Goal: Task Accomplishment & Management: Use online tool/utility

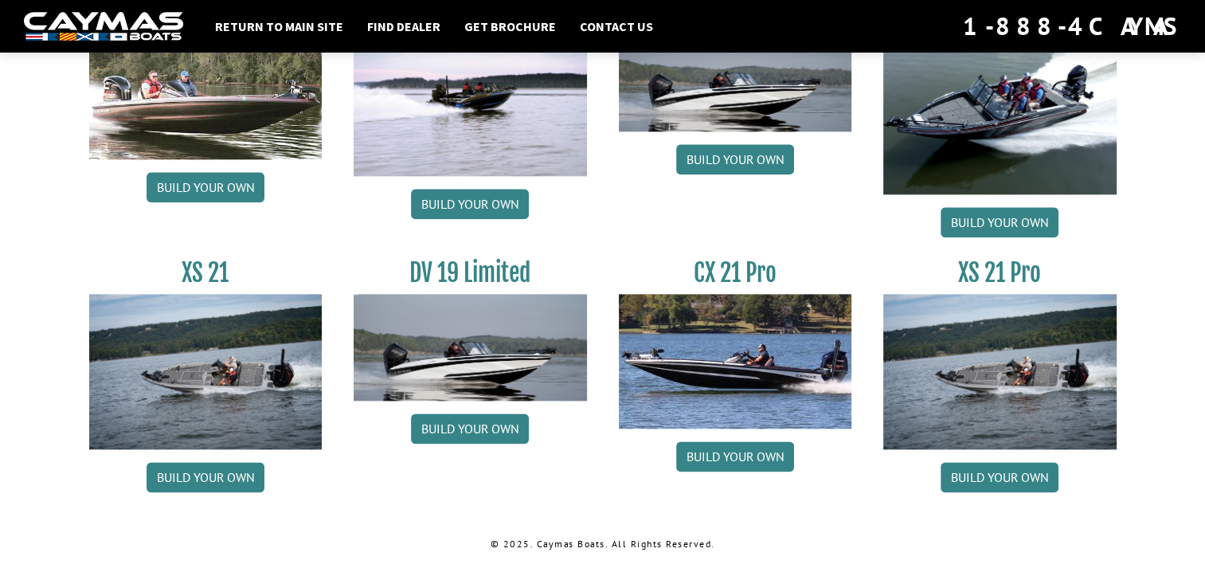
scroll to position [1889, 0]
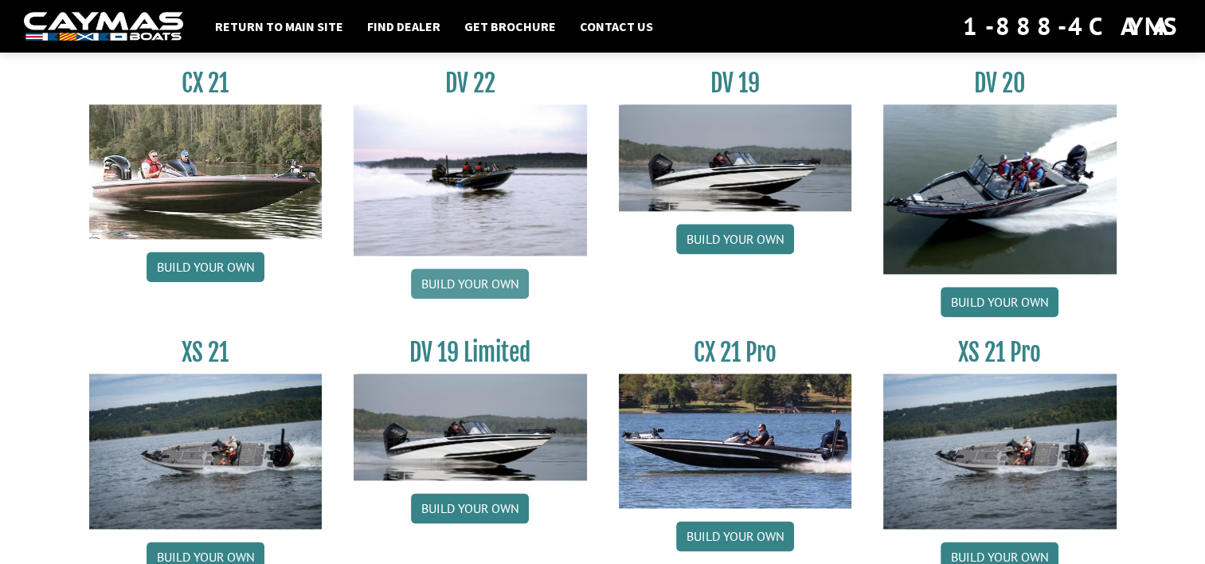
click at [481, 273] on link "Build your own" at bounding box center [470, 283] width 118 height 30
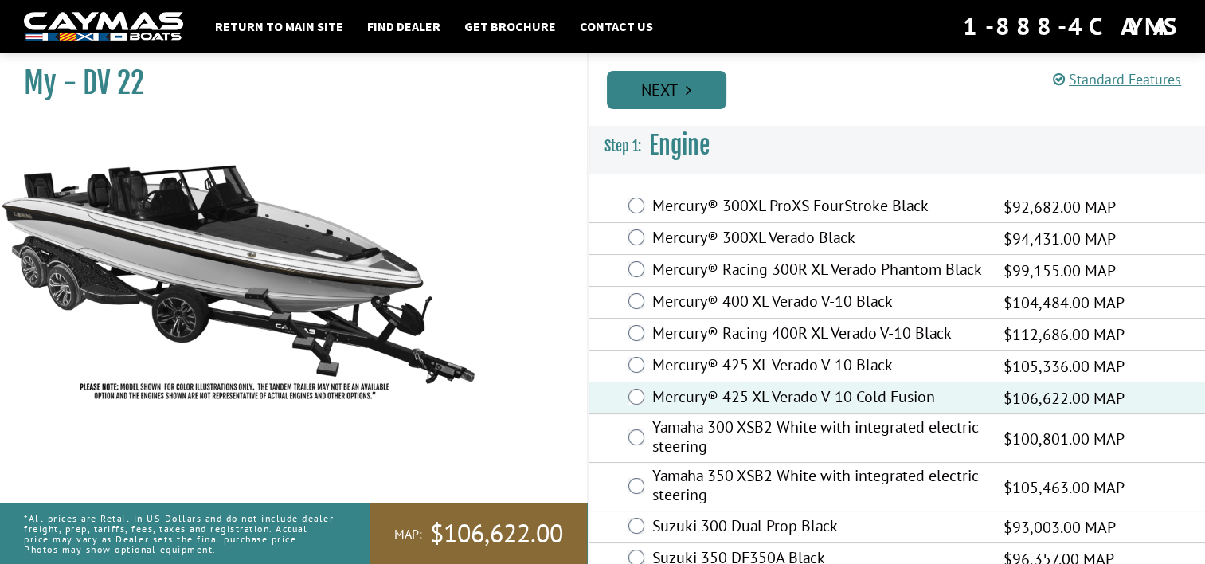
click at [682, 99] on link "Next" at bounding box center [666, 90] width 119 height 38
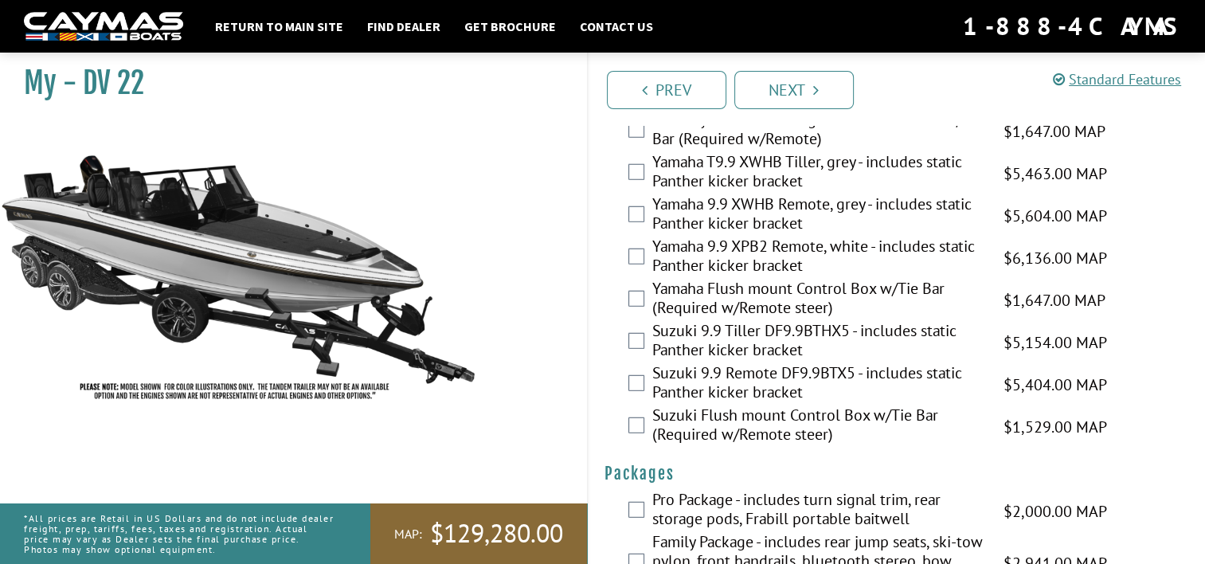
scroll to position [4340, 0]
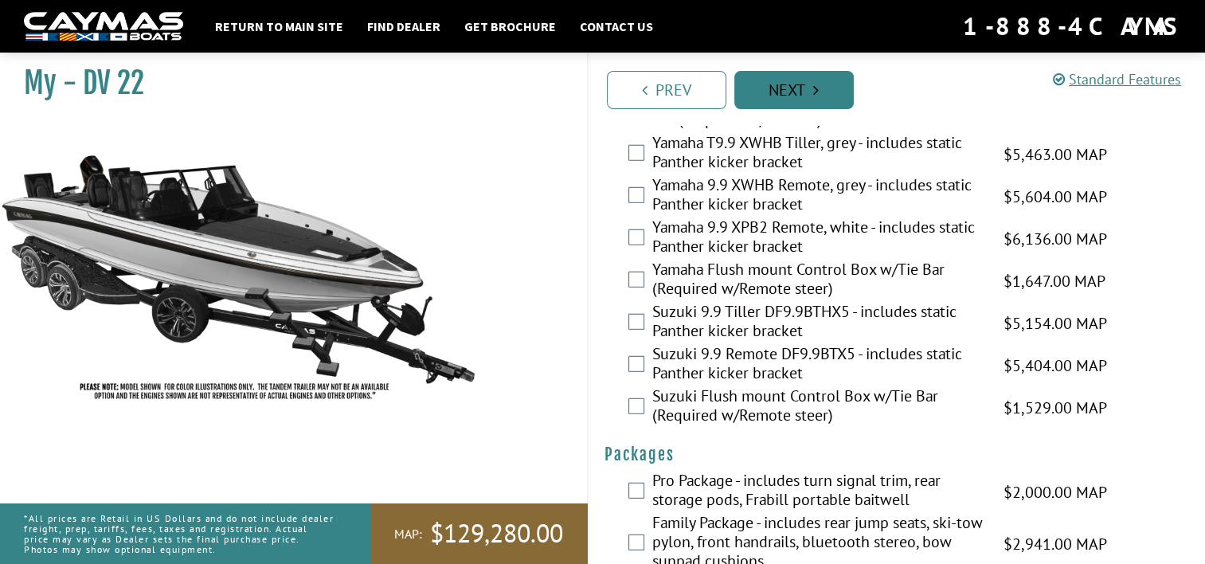
click at [820, 90] on link "Next" at bounding box center [793, 90] width 119 height 38
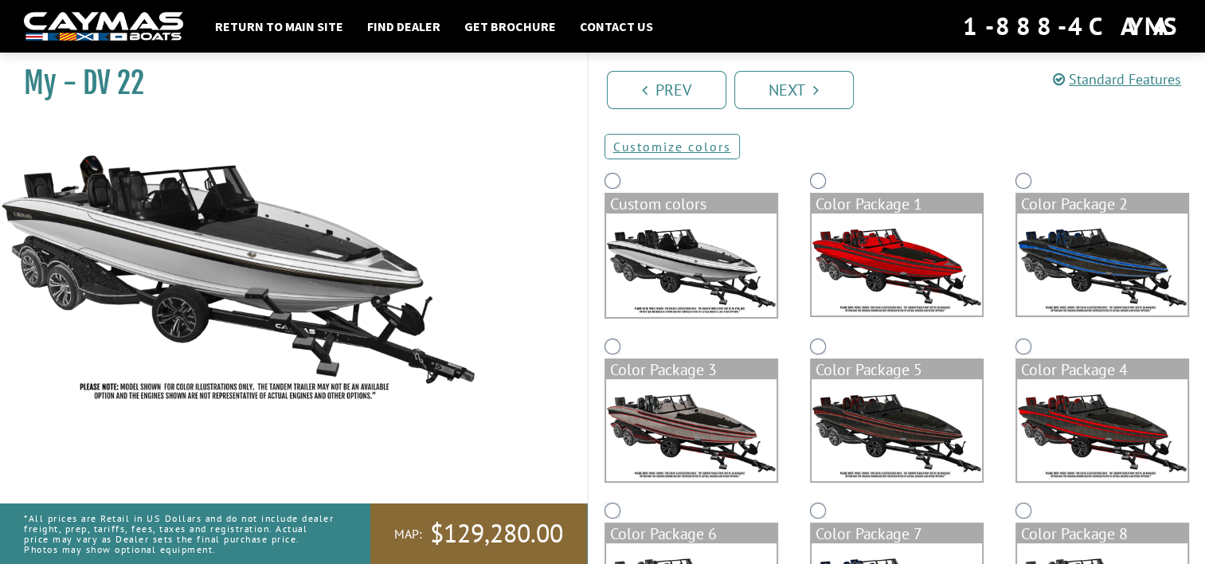
scroll to position [53, 0]
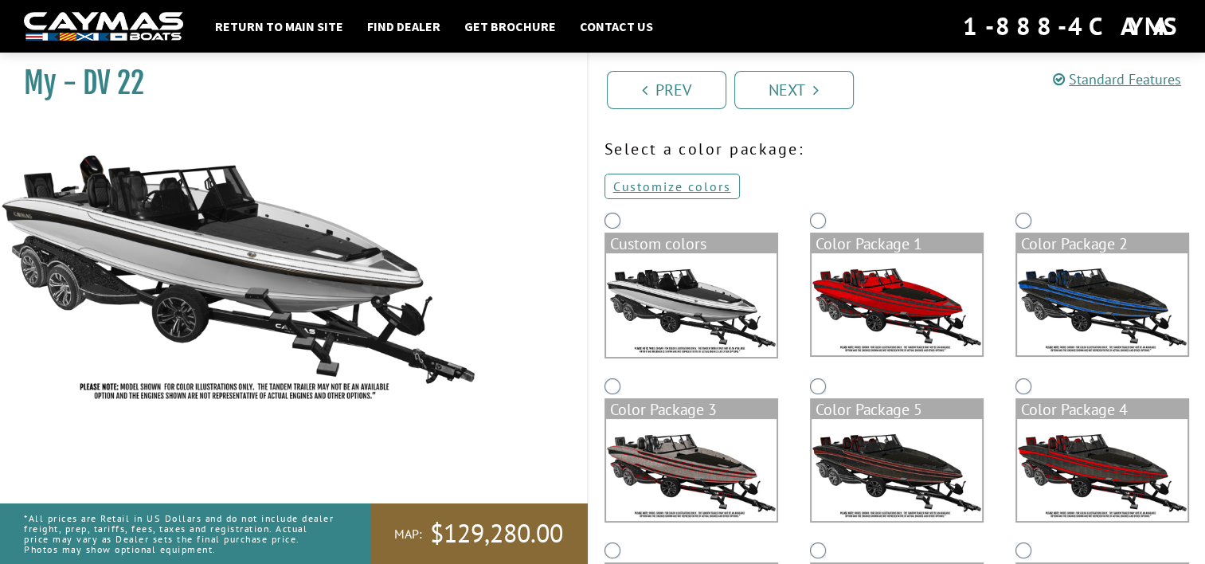
click at [637, 290] on img at bounding box center [691, 305] width 170 height 104
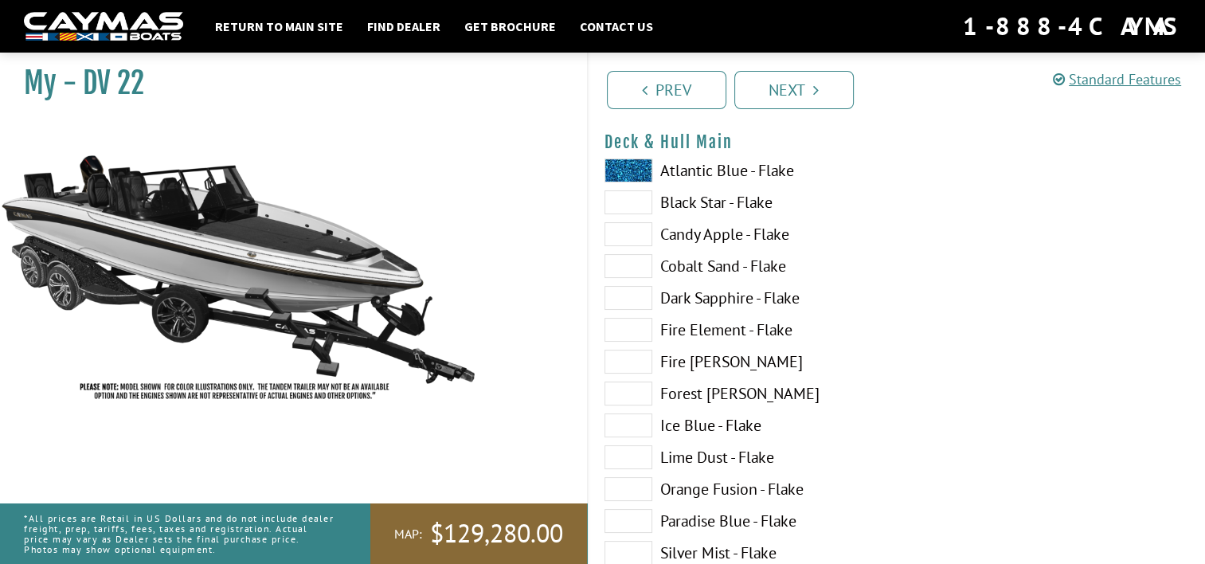
scroll to position [212, 0]
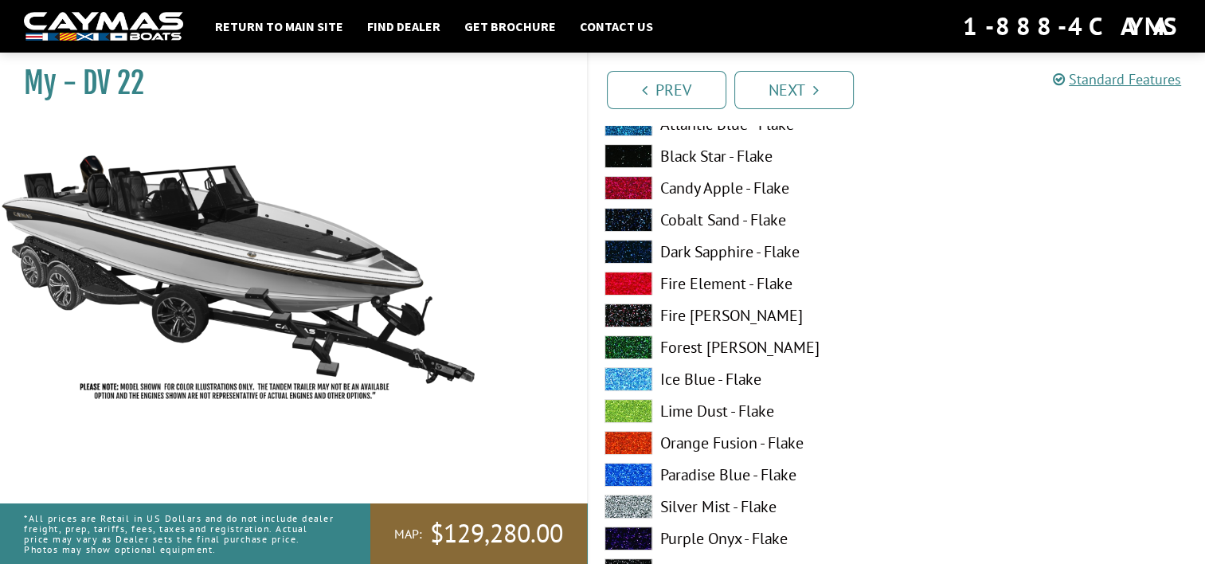
click at [677, 409] on label "Lime Dust - Flake" at bounding box center [743, 411] width 276 height 24
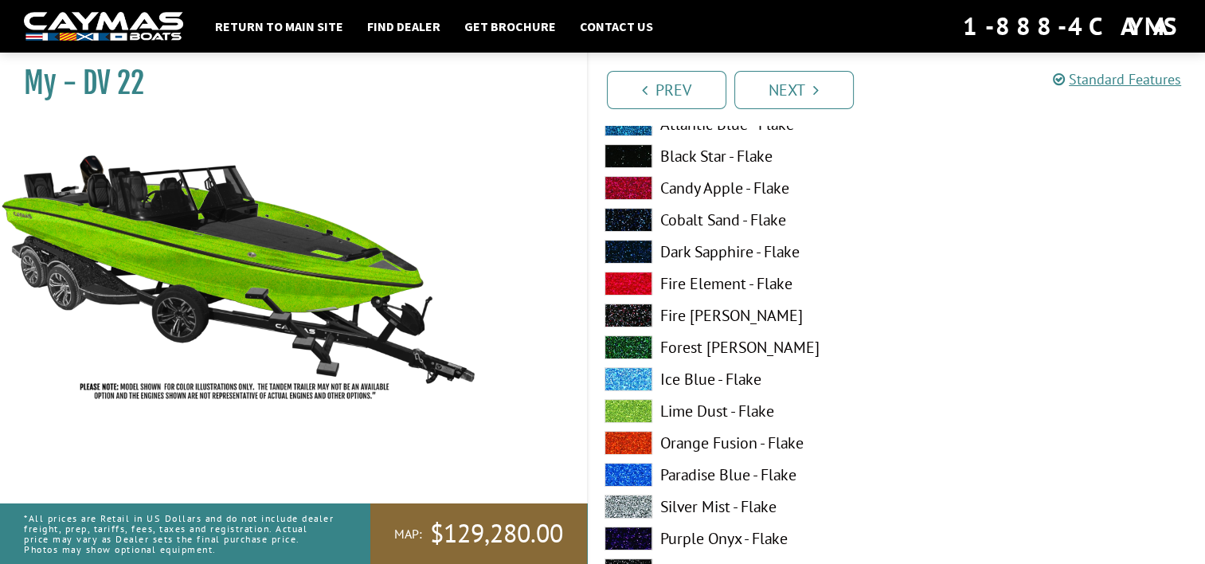
click at [726, 504] on label "Silver Mist - Flake" at bounding box center [743, 507] width 276 height 24
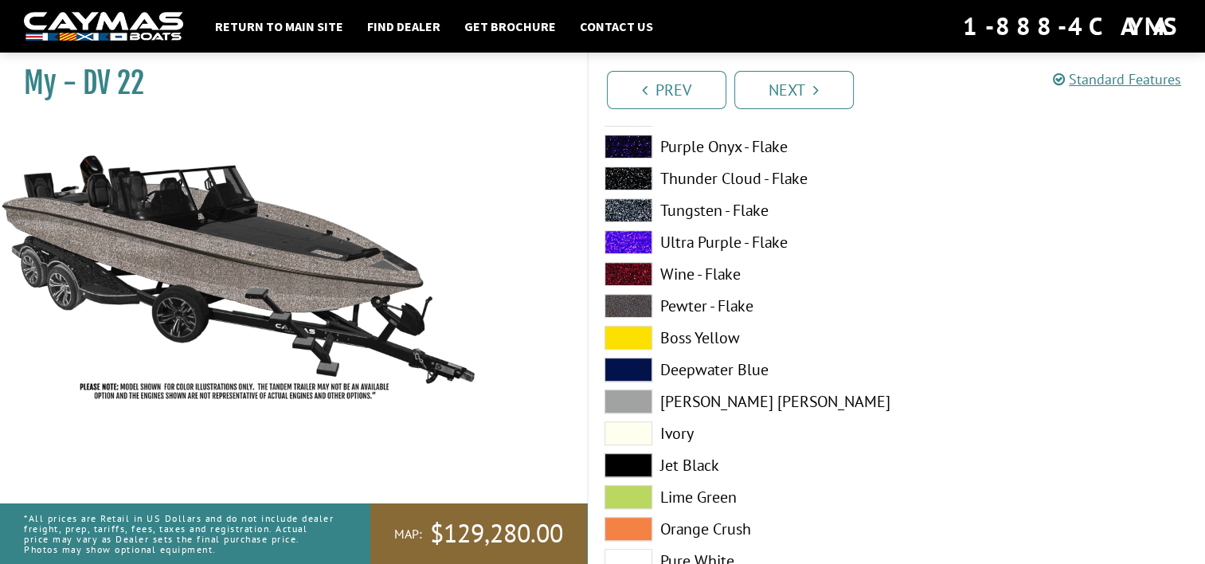
scroll to position [610, 0]
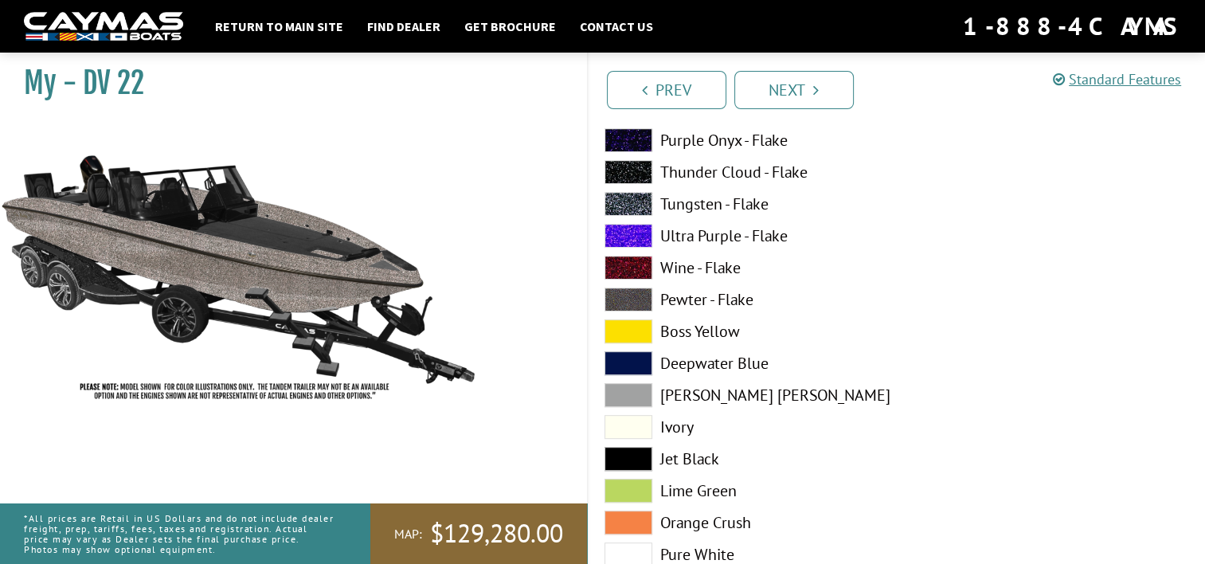
click at [707, 392] on label "Dove Gray" at bounding box center [743, 395] width 276 height 24
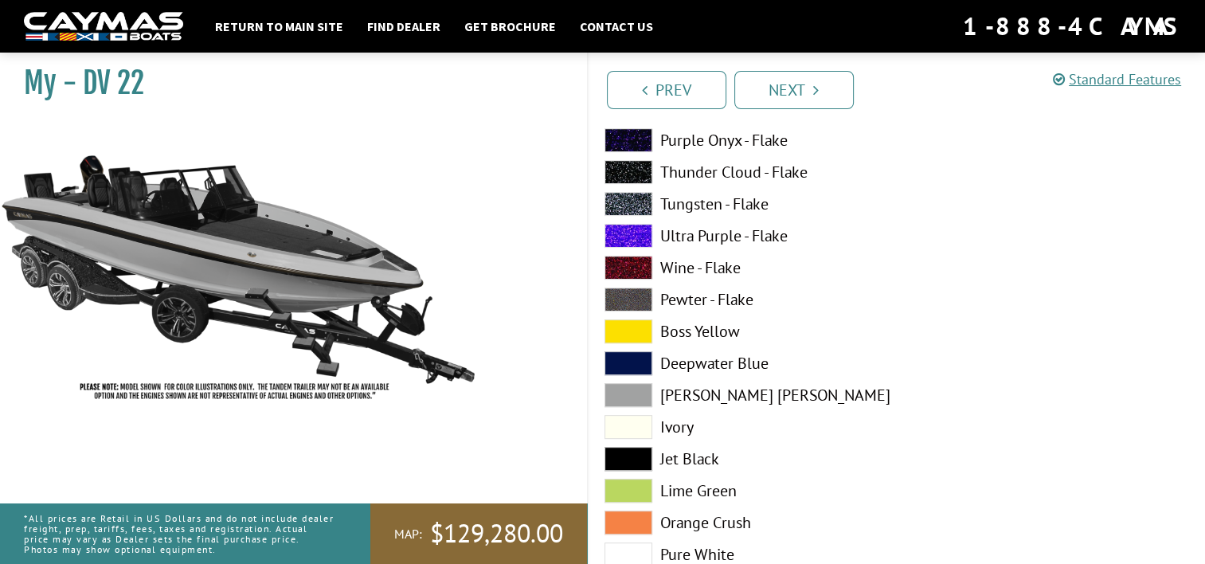
click at [687, 291] on label "Pewter - Flake" at bounding box center [743, 300] width 276 height 24
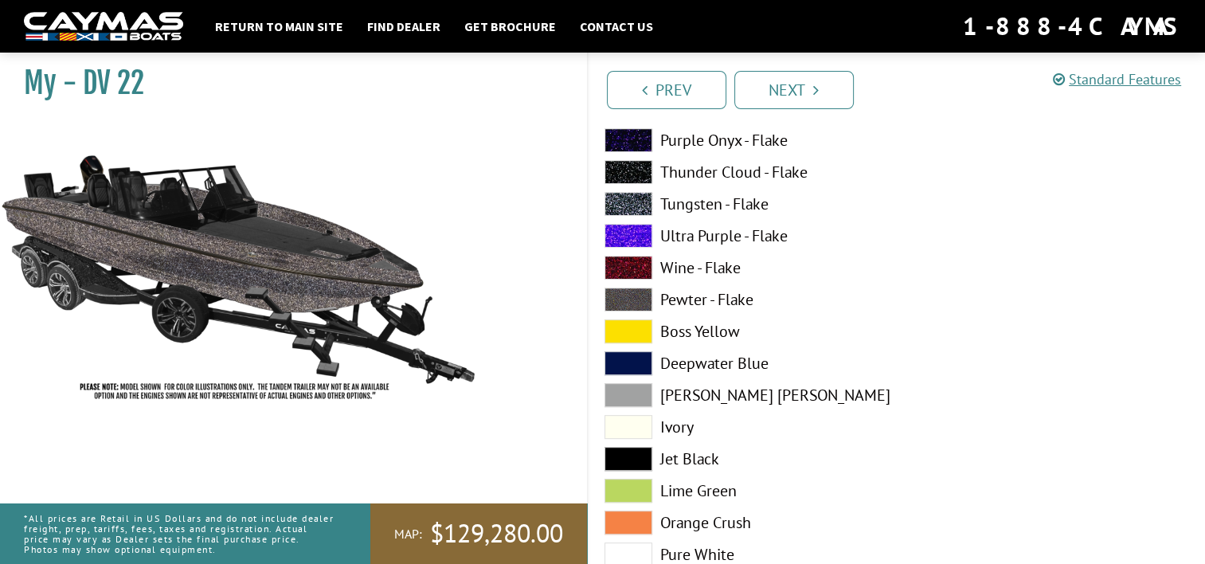
click at [722, 202] on label "Tungsten - Flake" at bounding box center [743, 204] width 276 height 24
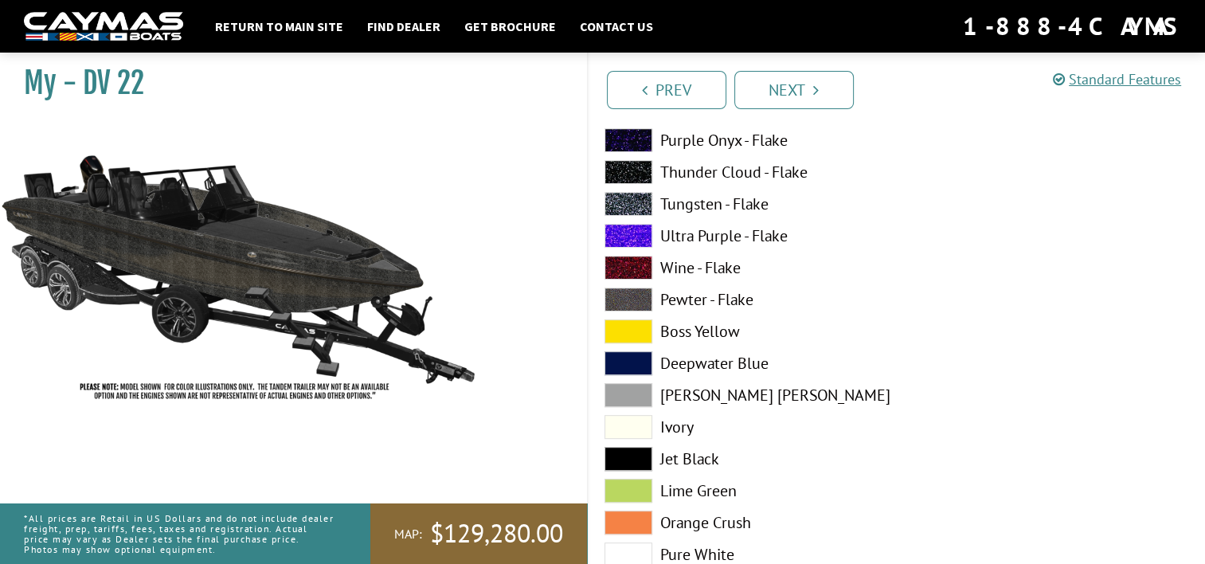
scroll to position [530, 0]
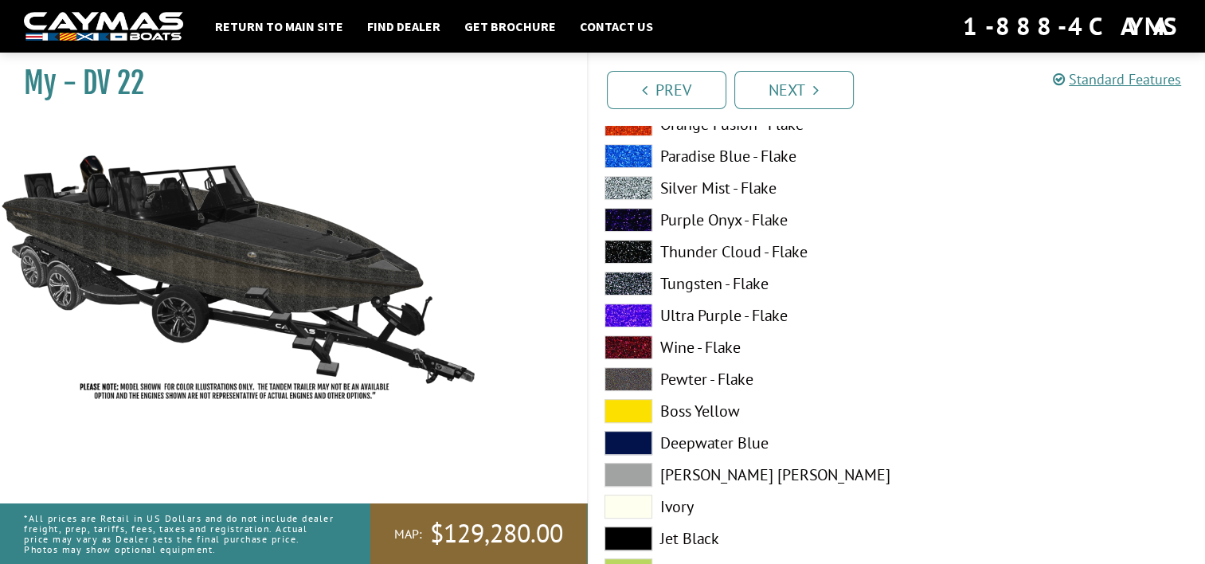
click at [714, 191] on label "Silver Mist - Flake" at bounding box center [743, 188] width 276 height 24
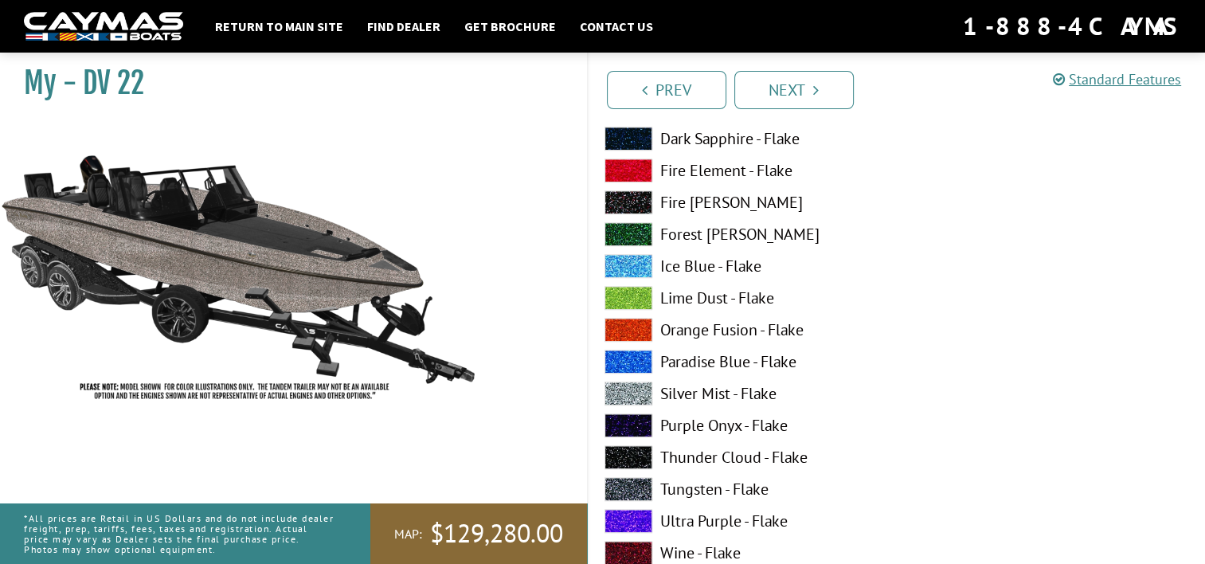
scroll to position [1327, 0]
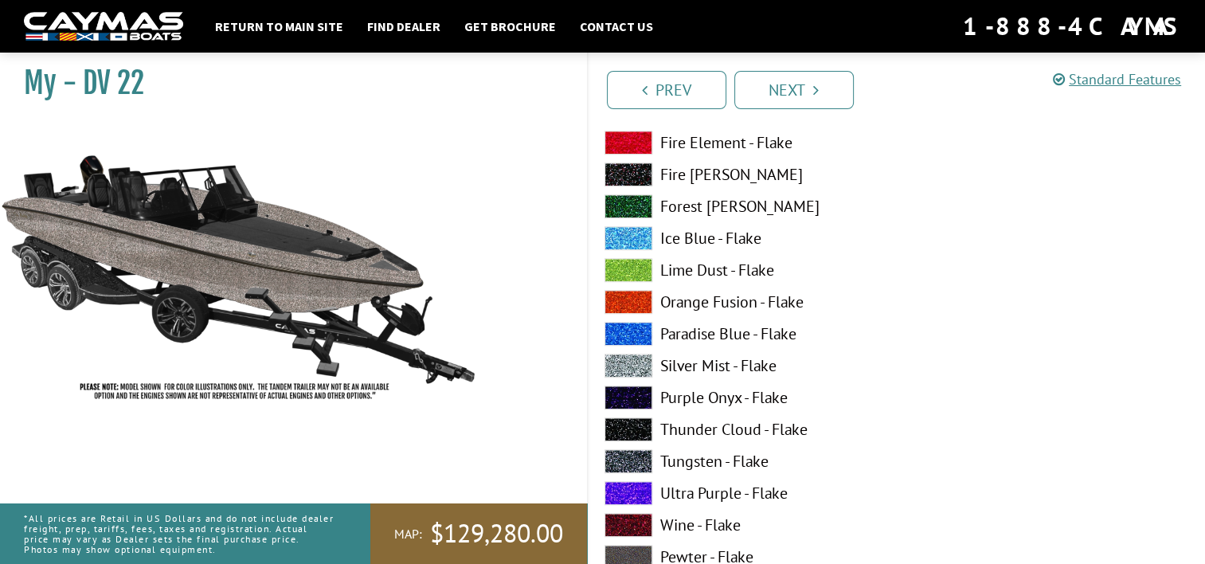
click at [685, 463] on label "Tungsten - Flake" at bounding box center [743, 461] width 276 height 24
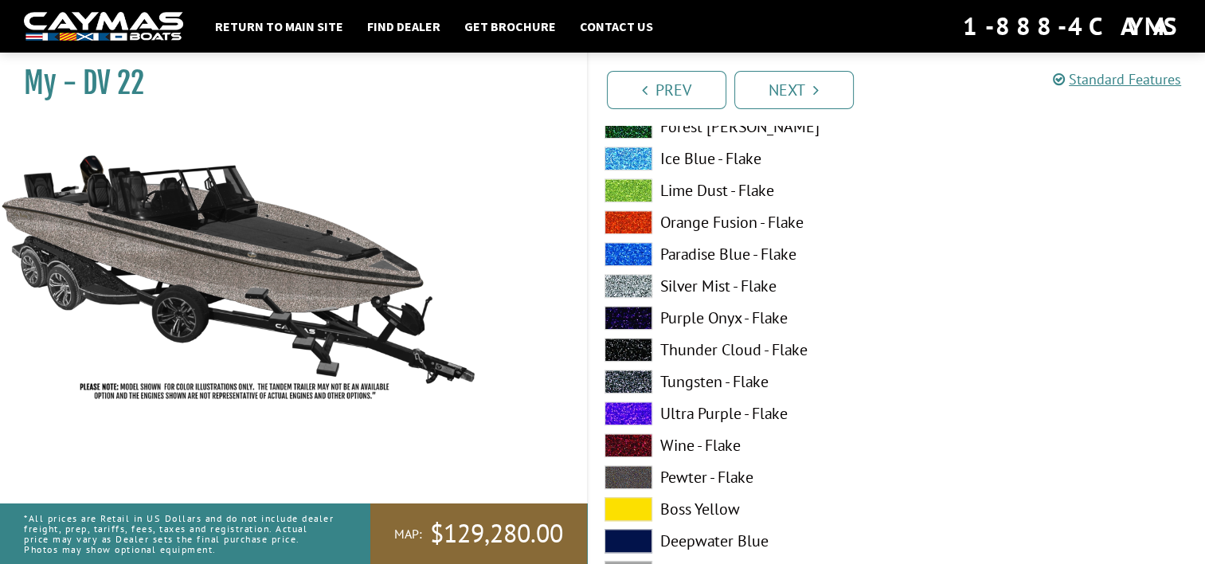
scroll to position [1486, 0]
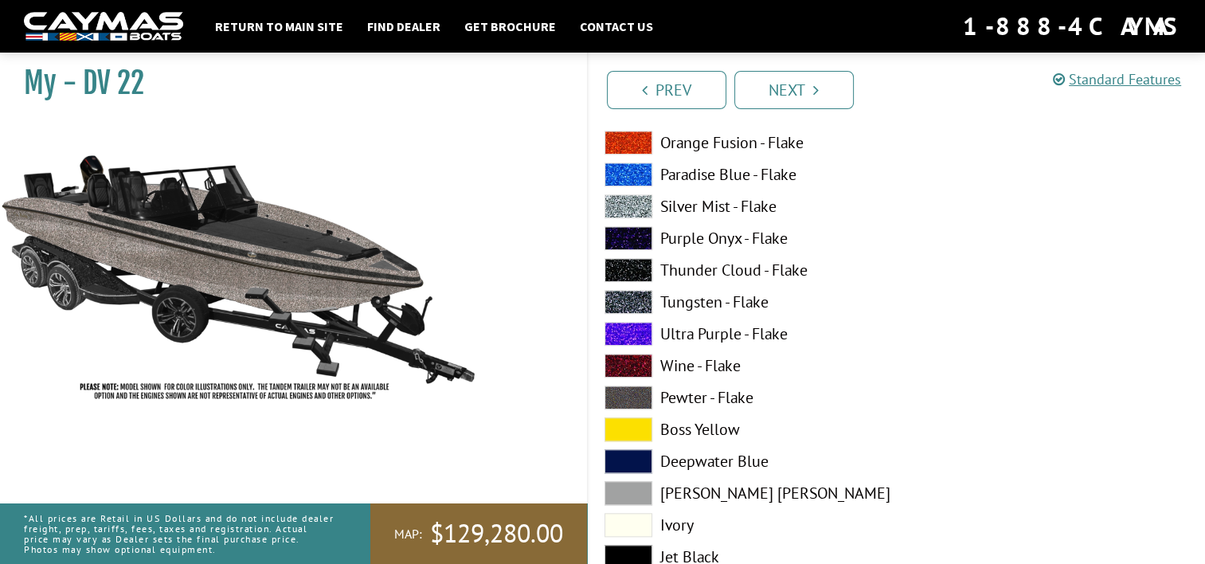
click at [723, 397] on label "Pewter - Flake" at bounding box center [743, 398] width 276 height 24
click at [698, 299] on label "Tungsten - Flake" at bounding box center [743, 302] width 276 height 24
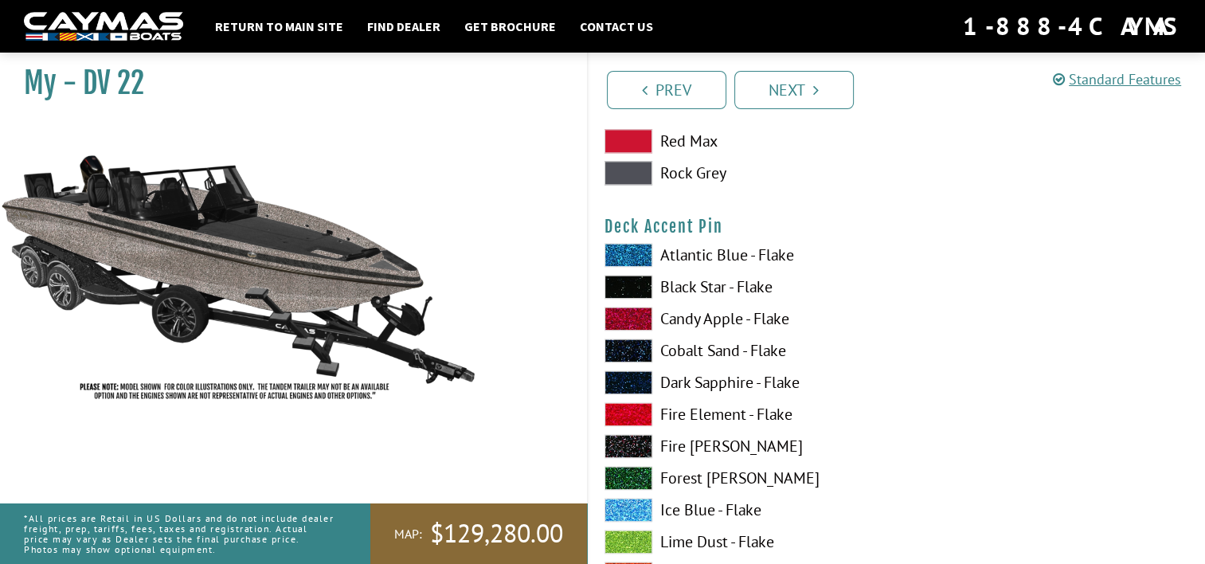
scroll to position [2044, 0]
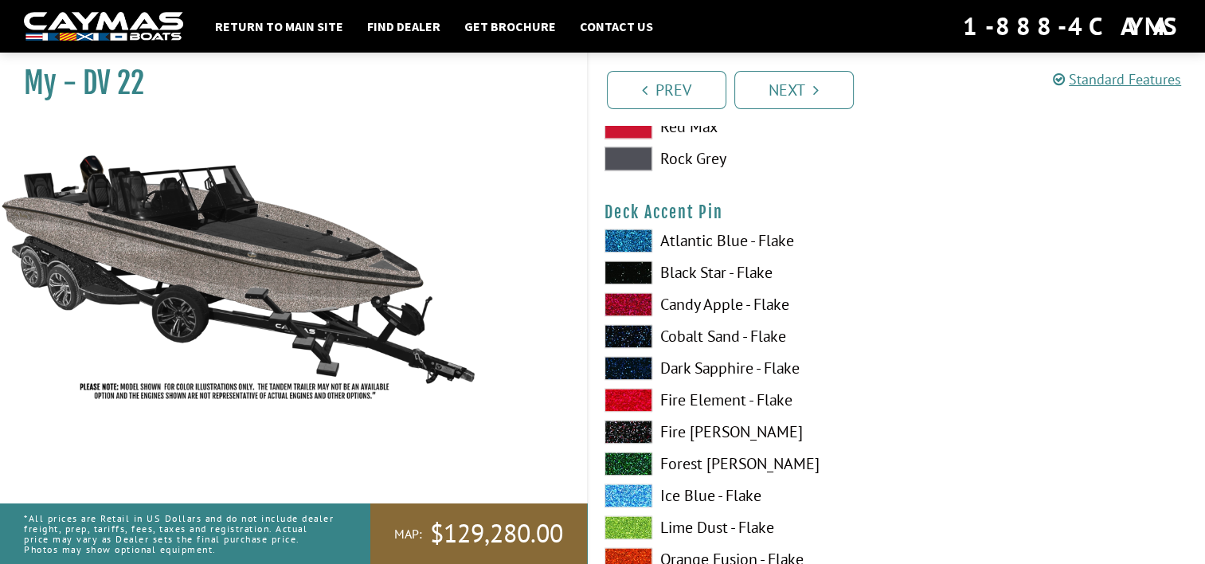
click at [717, 271] on label "Black Star - Flake" at bounding box center [743, 272] width 276 height 24
click at [718, 273] on label "Black Star - Flake" at bounding box center [743, 272] width 276 height 24
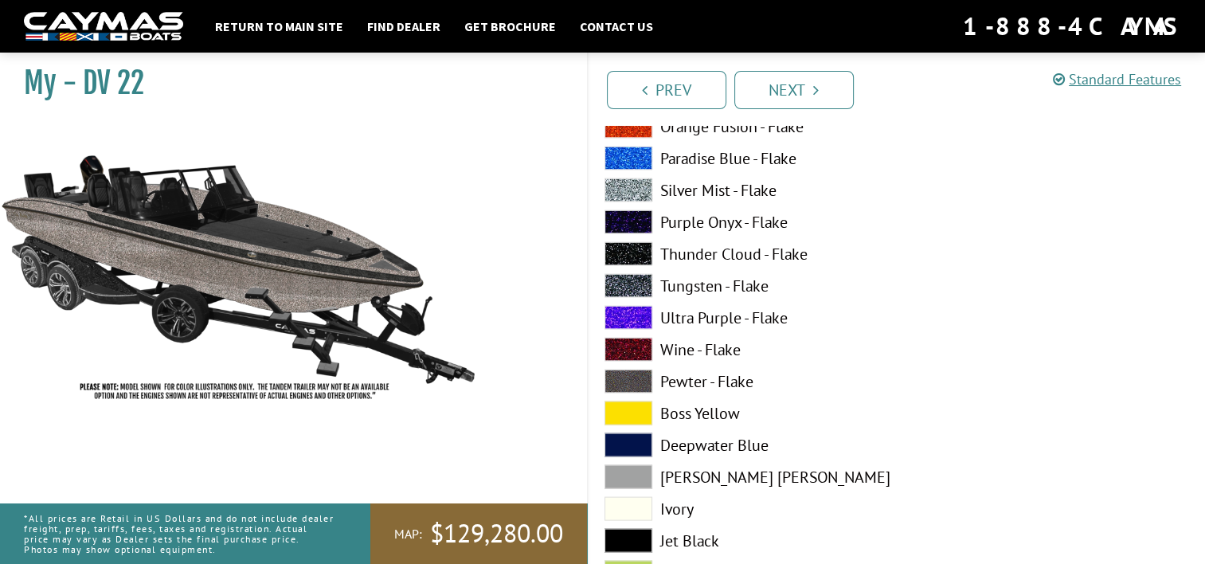
scroll to position [3159, 0]
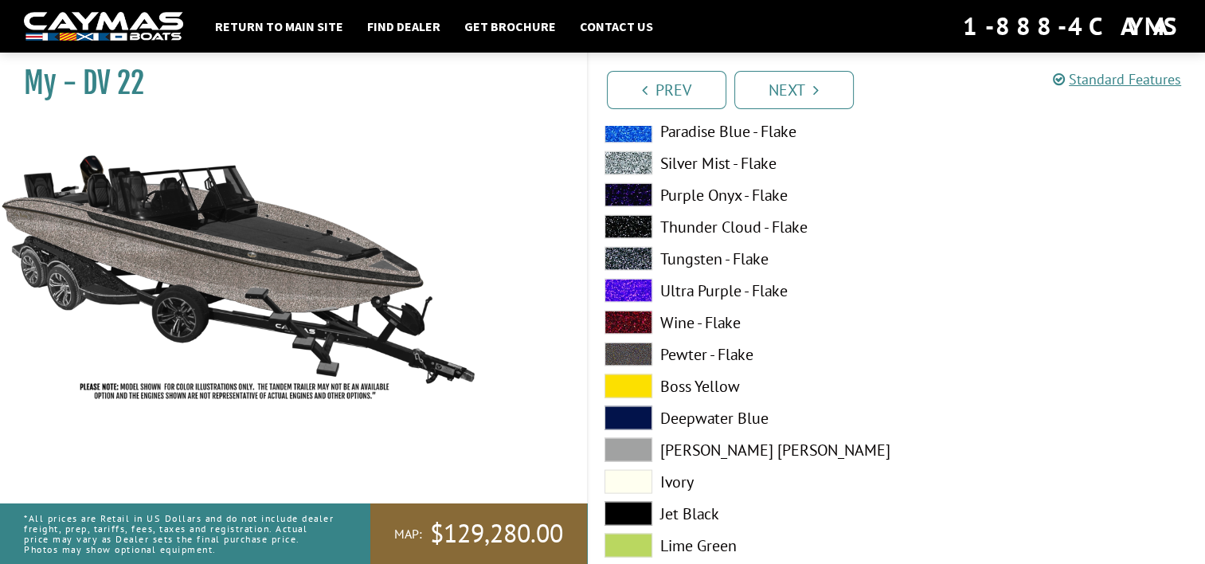
click at [714, 350] on label "Pewter - Flake" at bounding box center [743, 355] width 276 height 24
click at [722, 163] on label "Silver Mist - Flake" at bounding box center [743, 163] width 276 height 24
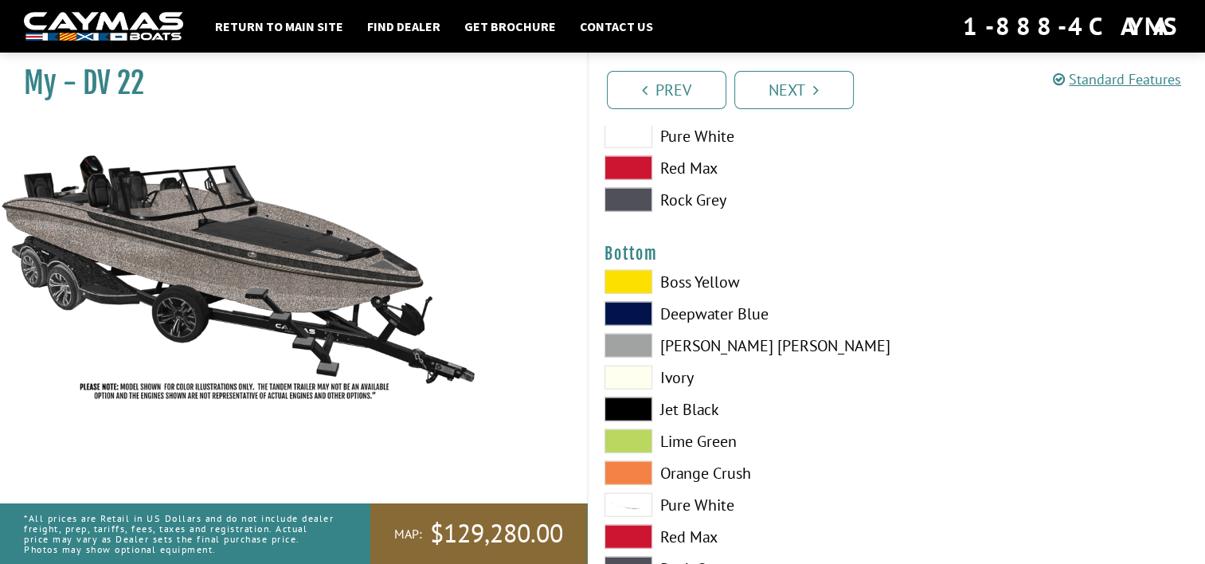
scroll to position [3637, 0]
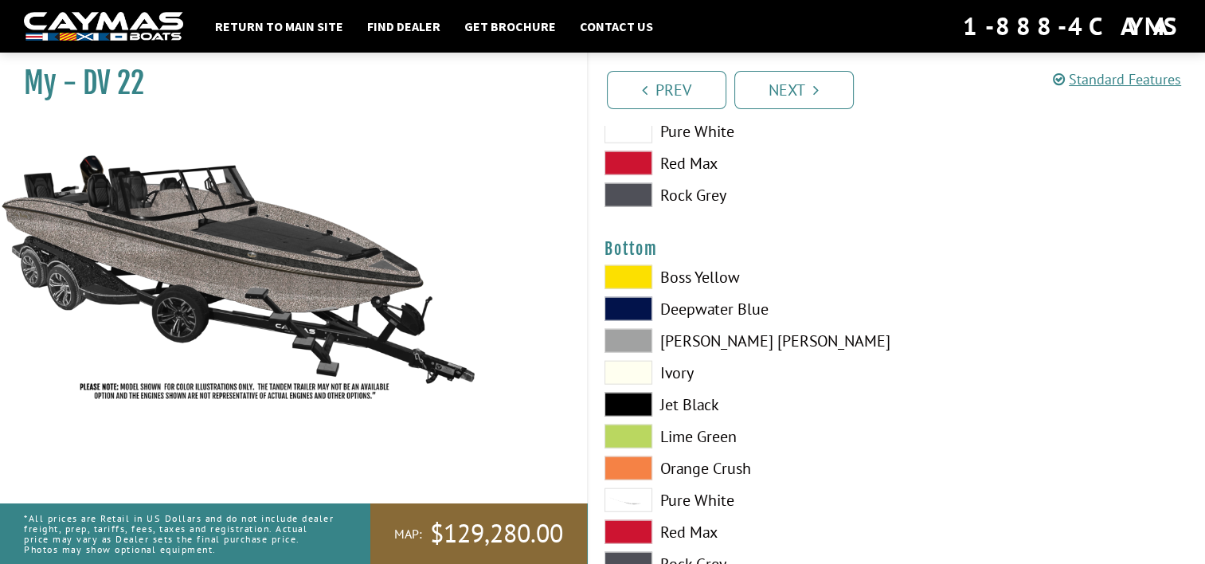
click at [704, 398] on label "Jet Black" at bounding box center [743, 405] width 276 height 24
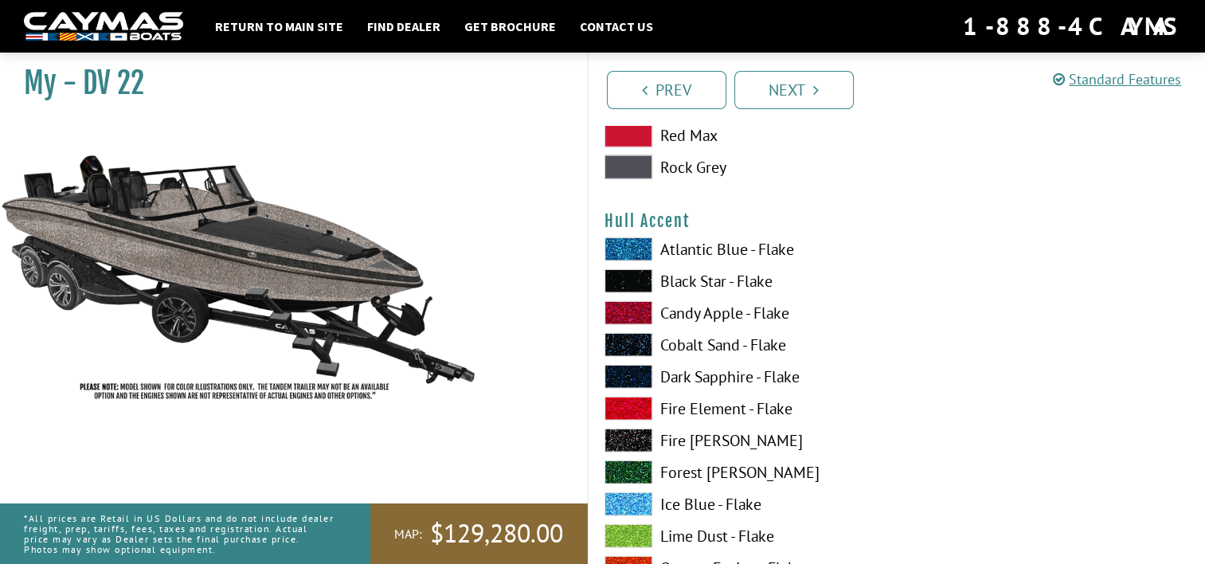
scroll to position [4035, 0]
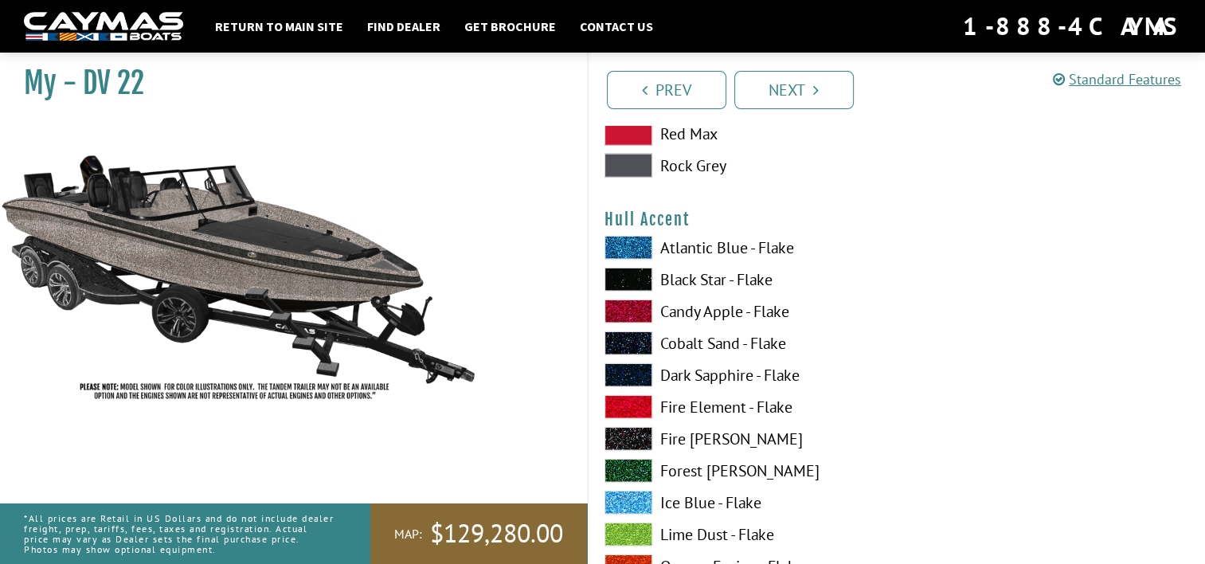
click at [687, 276] on label "Black Star - Flake" at bounding box center [743, 280] width 276 height 24
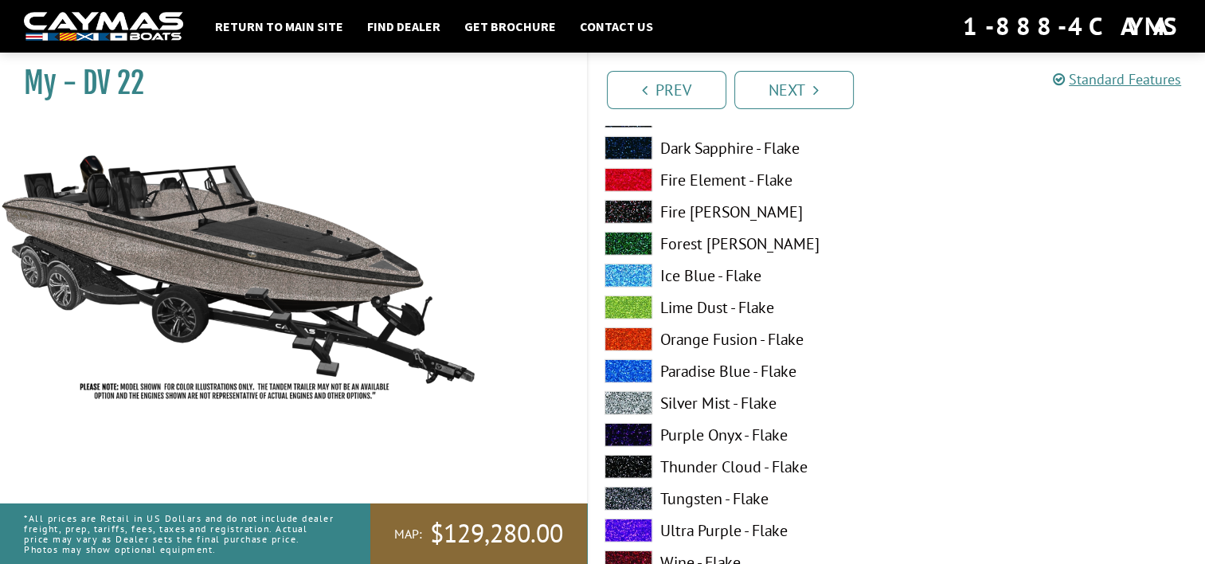
scroll to position [4274, 0]
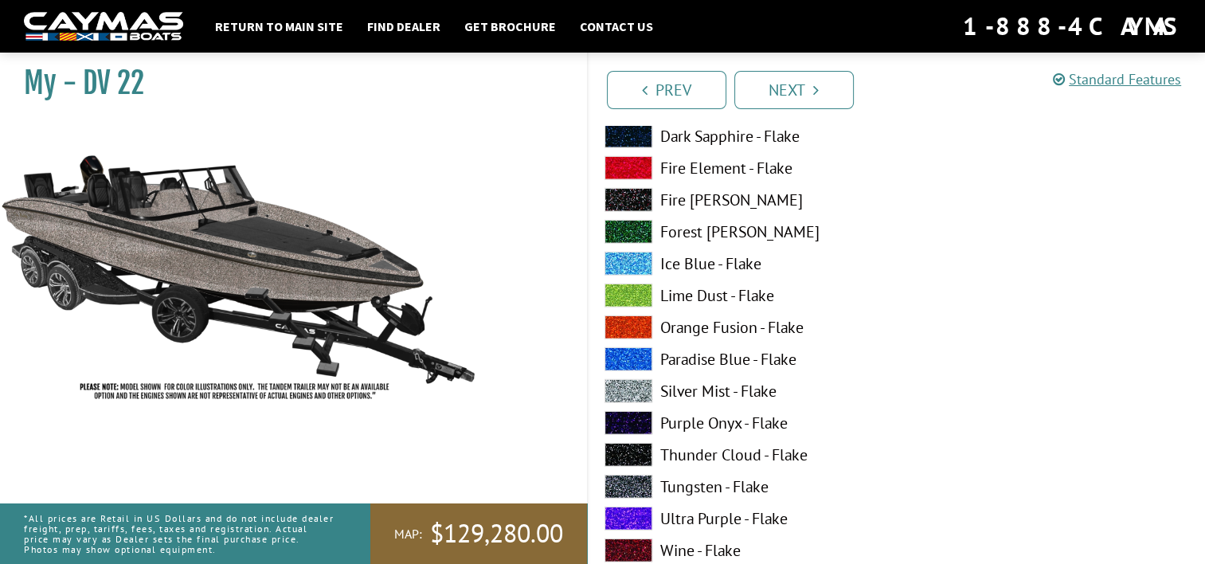
click at [724, 485] on label "Tungsten - Flake" at bounding box center [743, 487] width 276 height 24
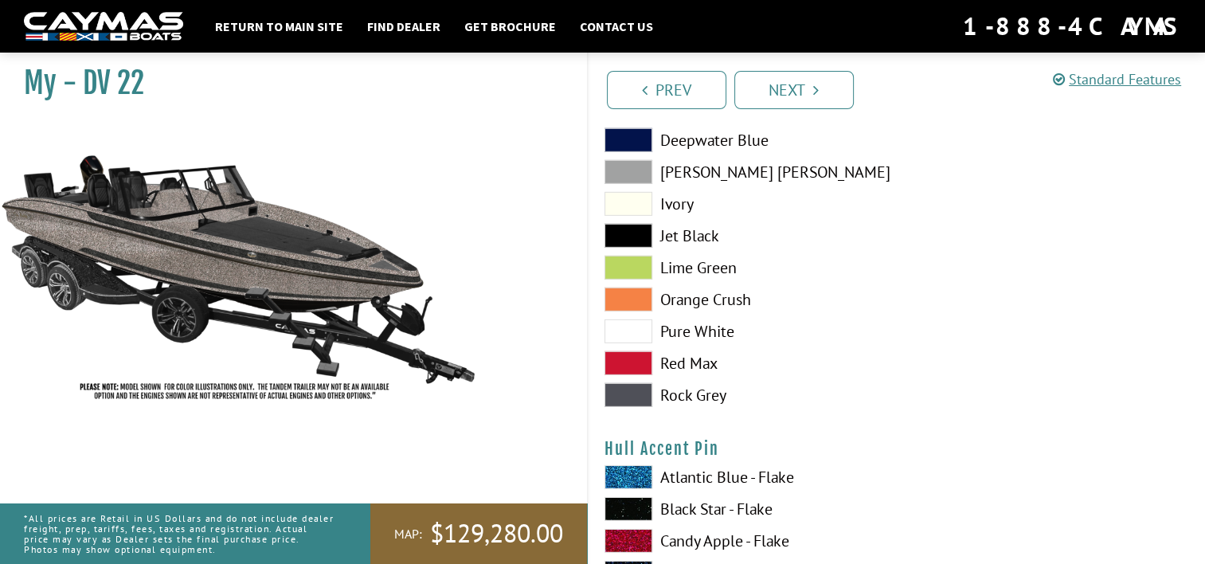
scroll to position [4832, 0]
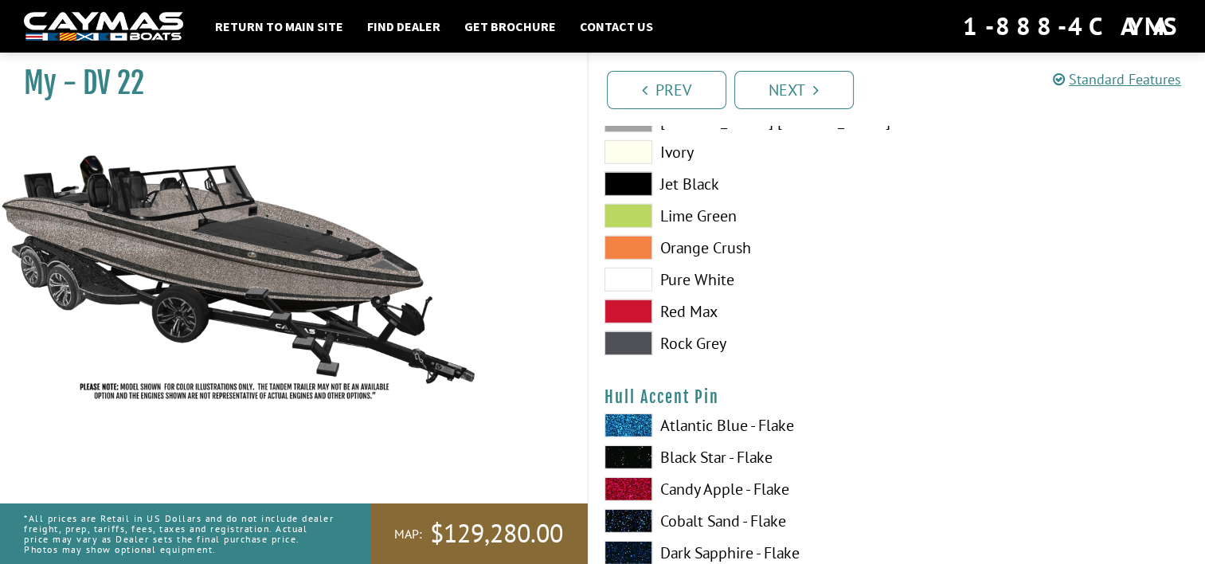
click at [769, 454] on label "Black Star - Flake" at bounding box center [743, 457] width 276 height 24
click at [770, 453] on label "Black Star - Flake" at bounding box center [743, 457] width 276 height 24
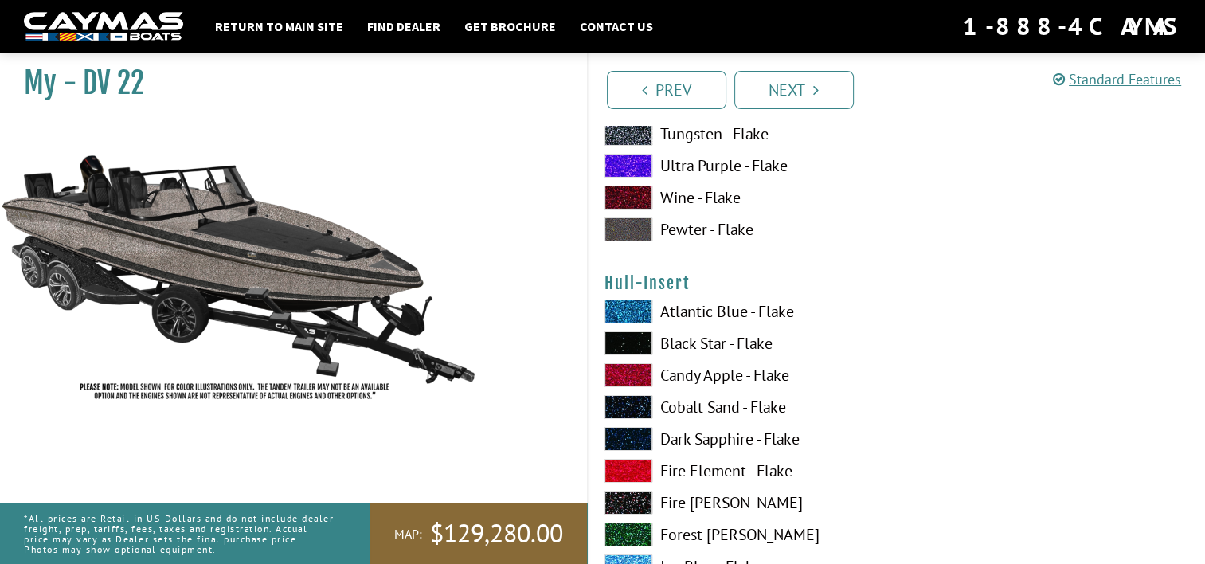
scroll to position [5628, 0]
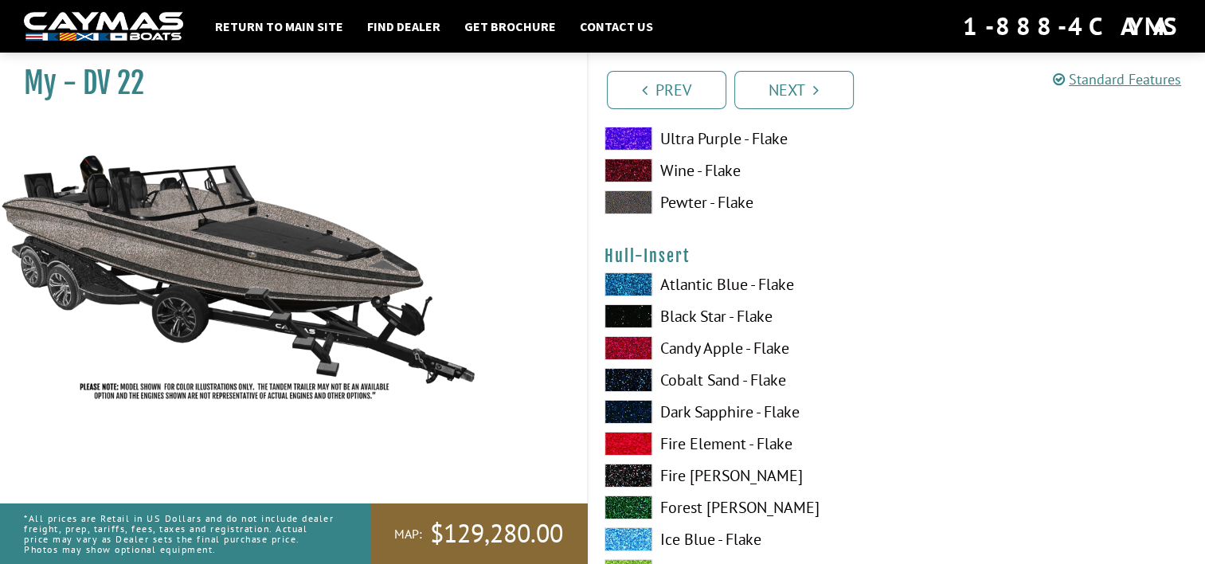
click at [726, 379] on label "Cobalt Sand - Flake" at bounding box center [743, 380] width 276 height 24
click at [716, 315] on label "Black Star - Flake" at bounding box center [743, 316] width 276 height 24
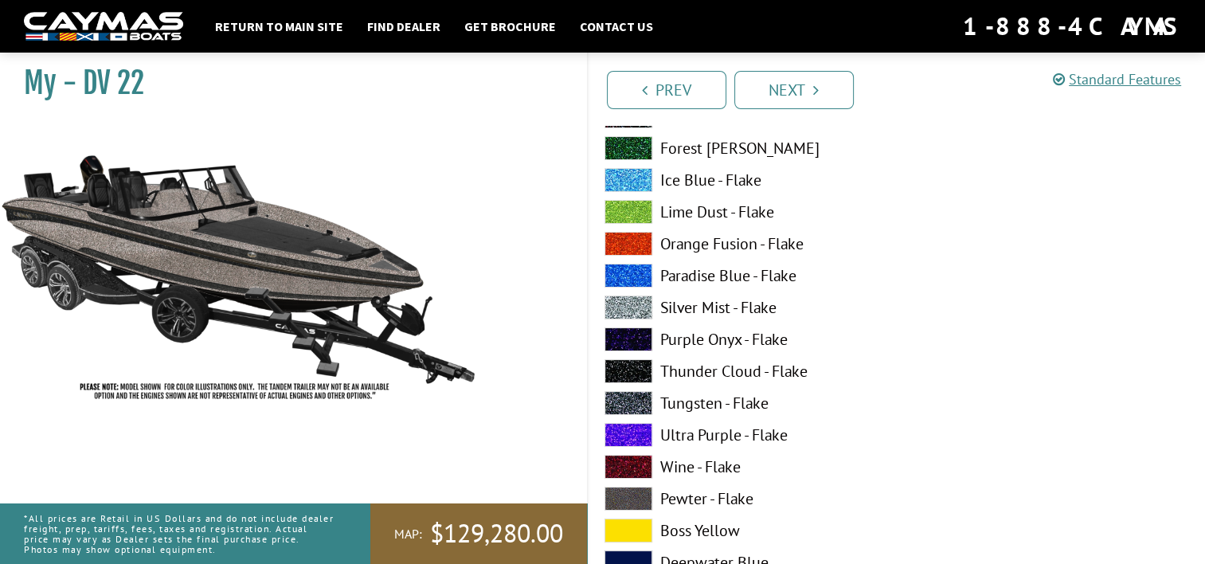
scroll to position [6027, 0]
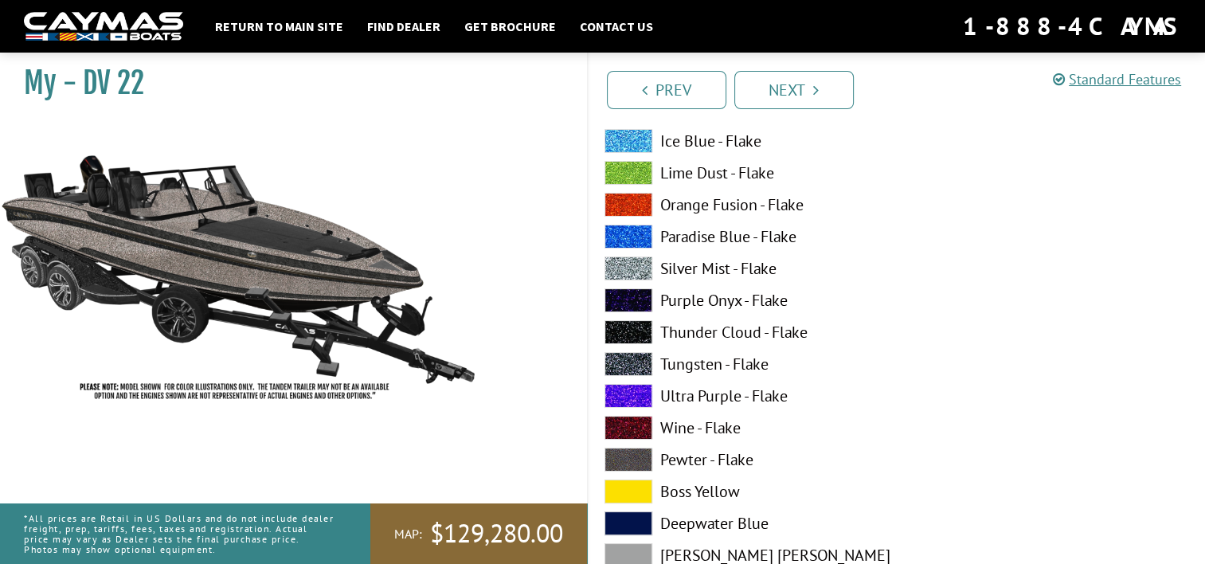
click at [714, 270] on label "Silver Mist - Flake" at bounding box center [743, 268] width 276 height 24
click at [746, 354] on label "Tungsten - Flake" at bounding box center [743, 364] width 276 height 24
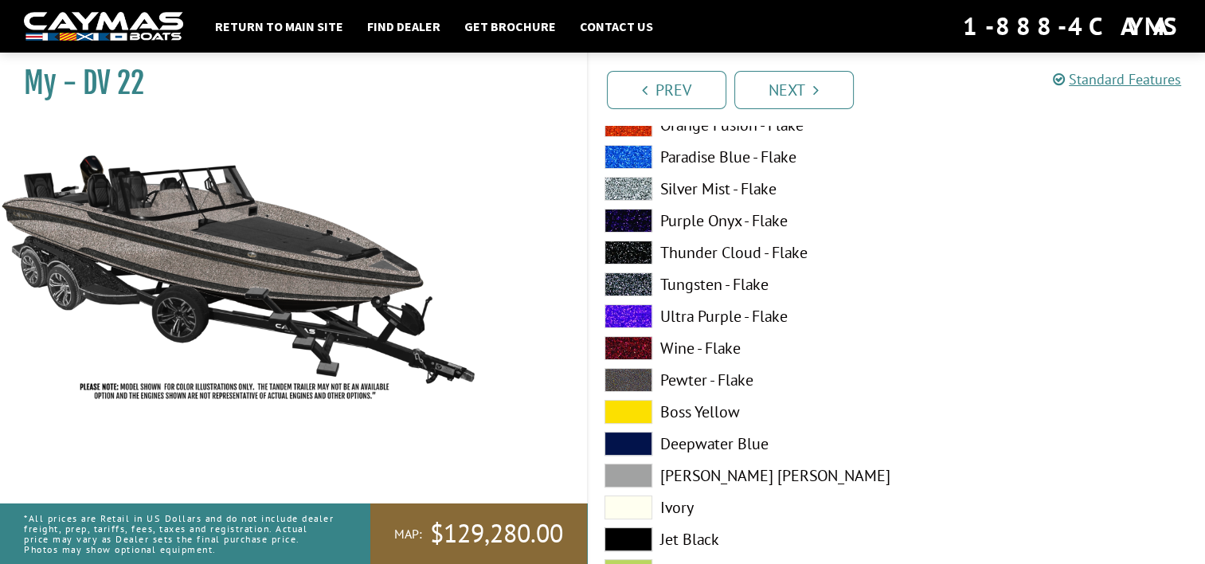
click at [740, 376] on label "Pewter - Flake" at bounding box center [743, 380] width 276 height 24
click at [673, 506] on label "Ivory" at bounding box center [743, 507] width 276 height 24
click at [691, 379] on label "Pewter - Flake" at bounding box center [743, 380] width 276 height 24
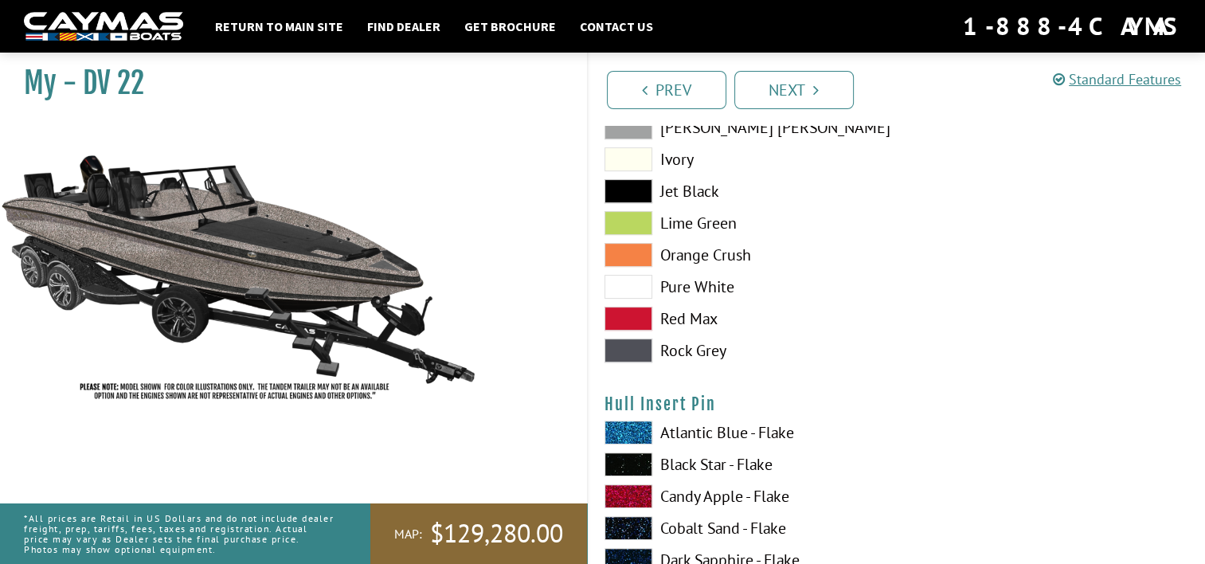
scroll to position [6505, 0]
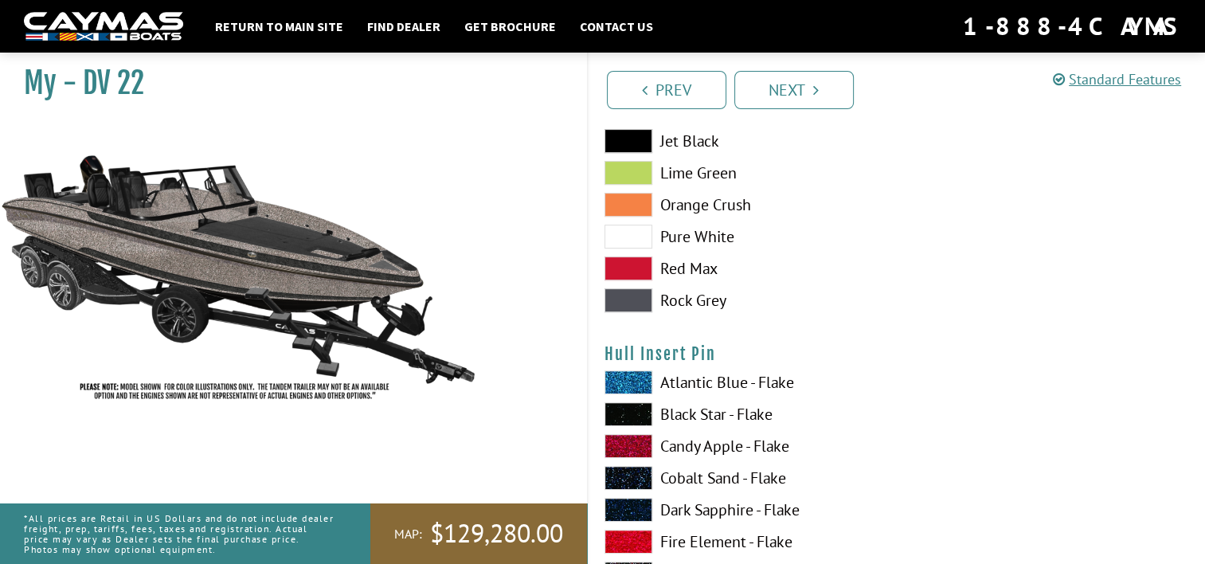
click at [709, 168] on label "Lime Green" at bounding box center [743, 173] width 276 height 24
click at [718, 228] on label "Pure White" at bounding box center [743, 237] width 276 height 24
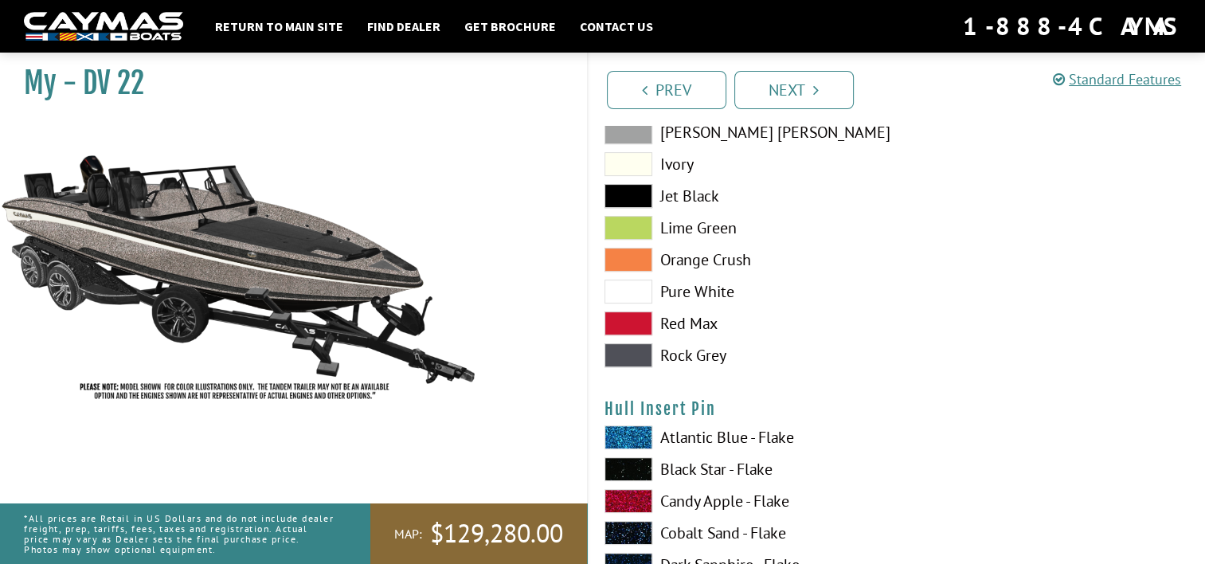
scroll to position [6425, 0]
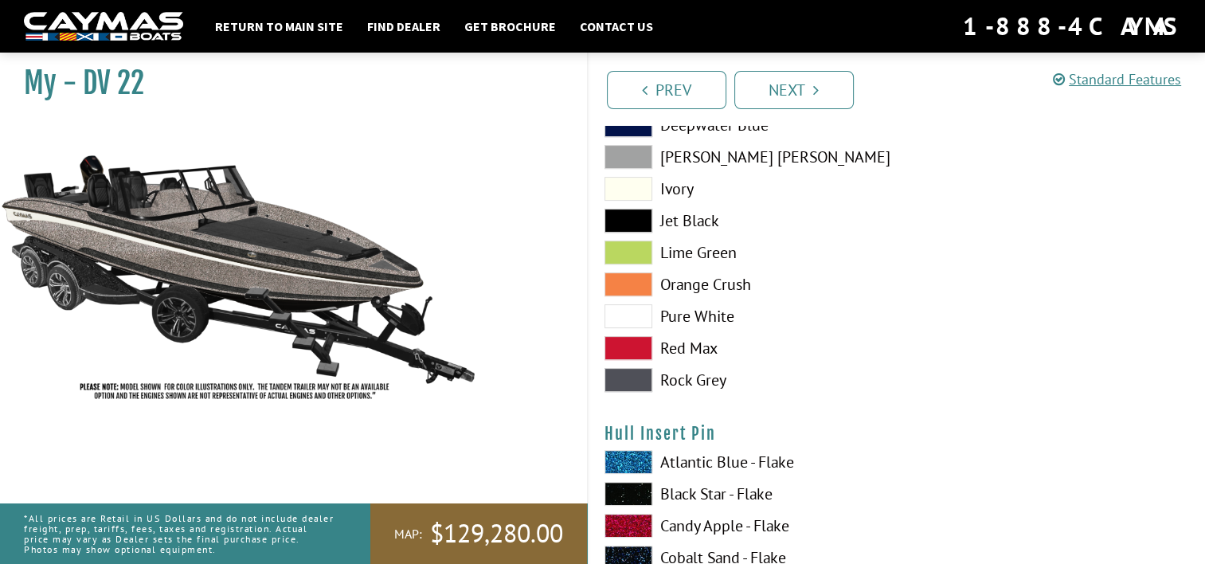
click at [713, 376] on label "Rock Grey" at bounding box center [743, 380] width 276 height 24
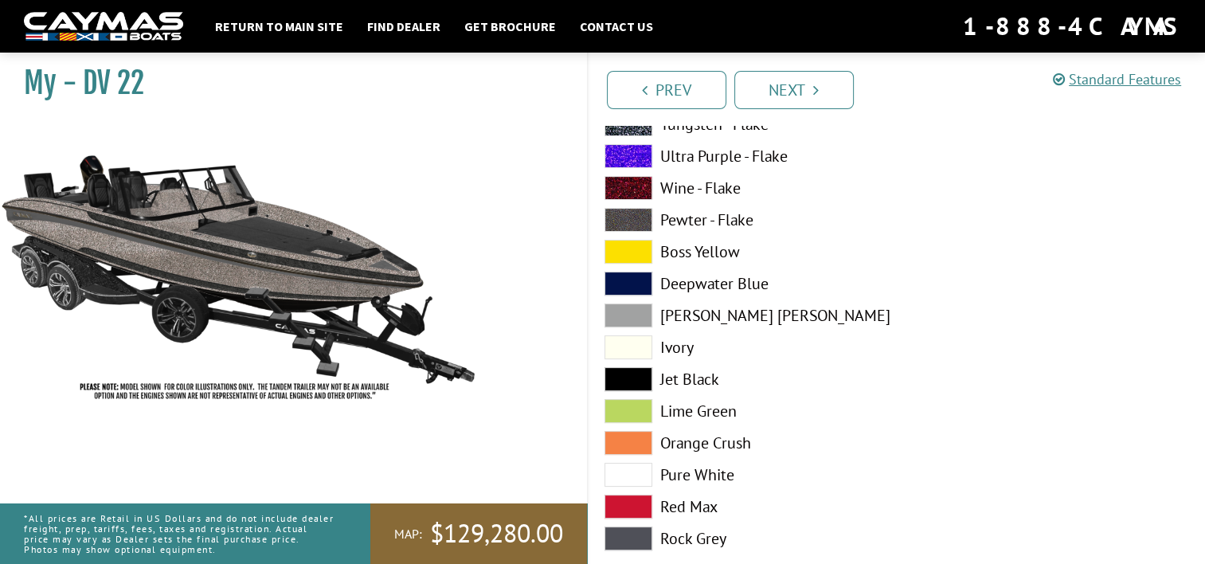
scroll to position [6266, 0]
click at [691, 213] on label "Pewter - Flake" at bounding box center [743, 221] width 276 height 24
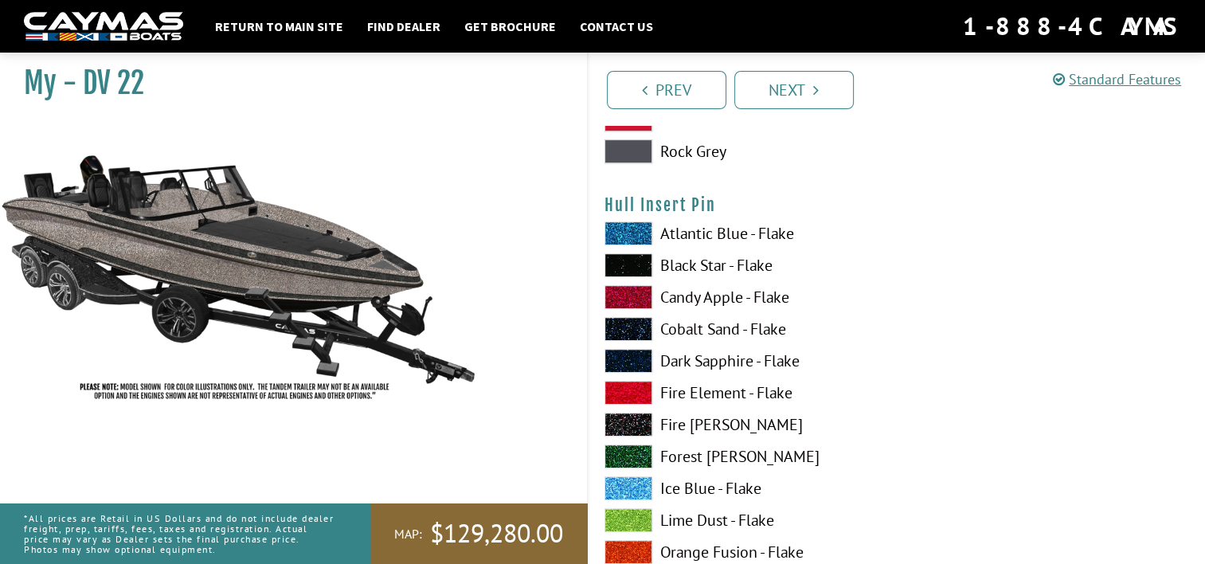
scroll to position [6664, 0]
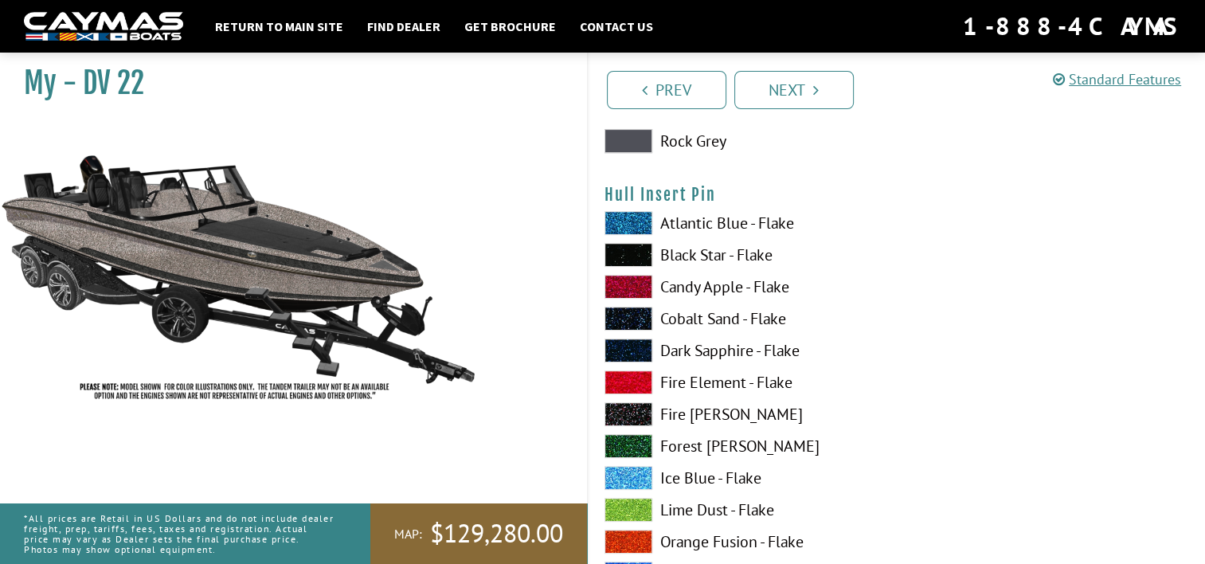
click at [725, 249] on label "Black Star - Flake" at bounding box center [743, 255] width 276 height 24
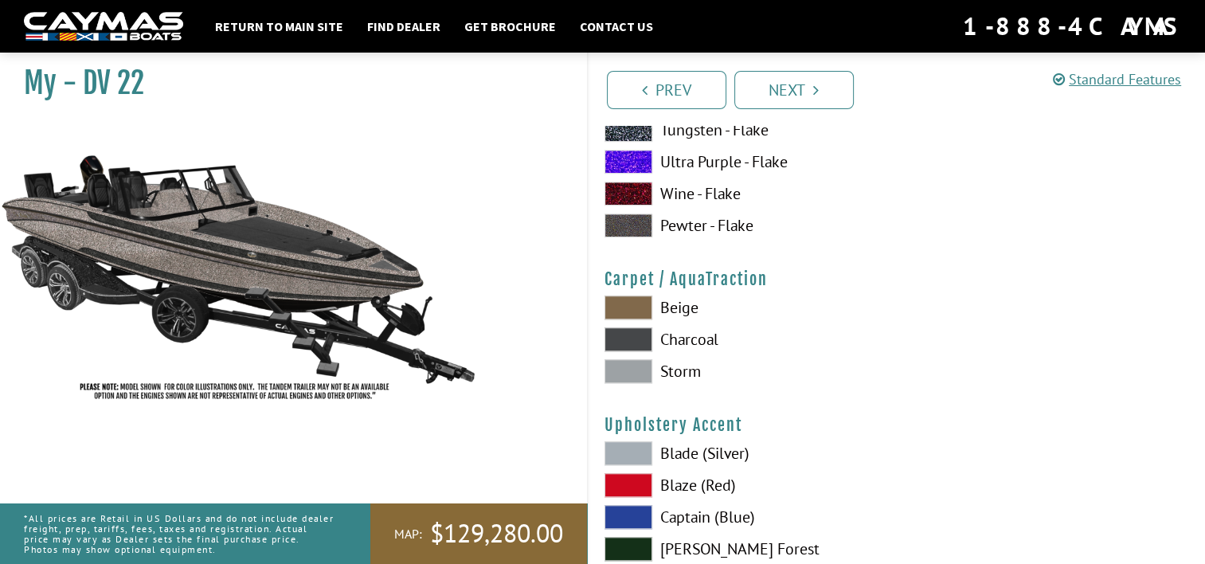
scroll to position [7301, 0]
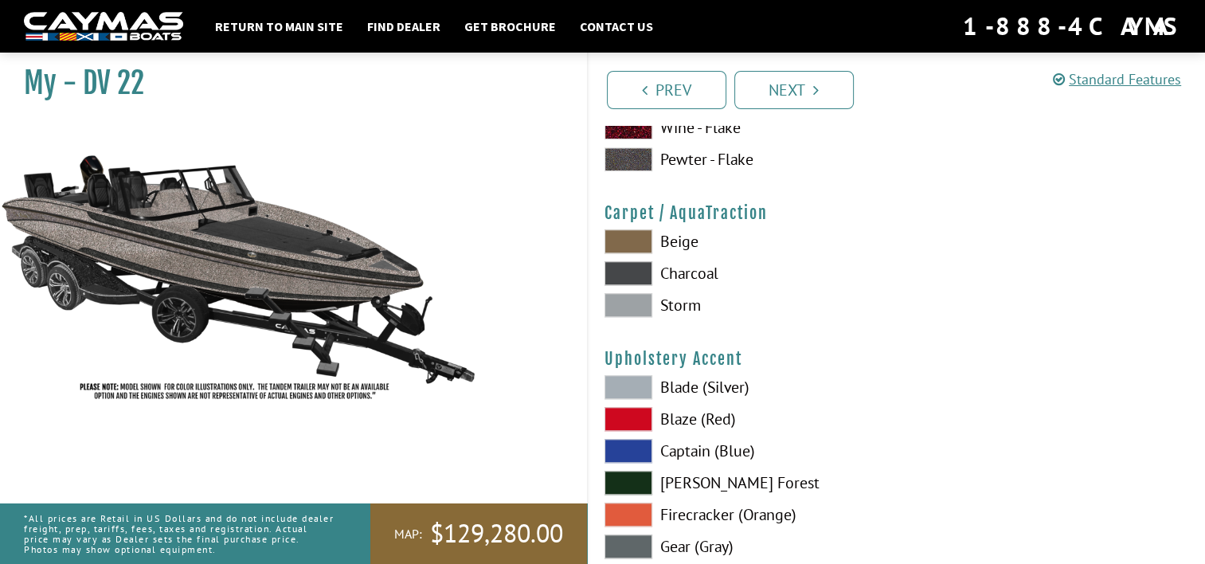
click at [704, 275] on label "Charcoal" at bounding box center [743, 273] width 276 height 24
click at [674, 306] on label "Storm" at bounding box center [743, 305] width 276 height 24
click at [672, 244] on label "Beige" at bounding box center [743, 241] width 276 height 24
click at [688, 302] on label "Storm" at bounding box center [743, 305] width 276 height 24
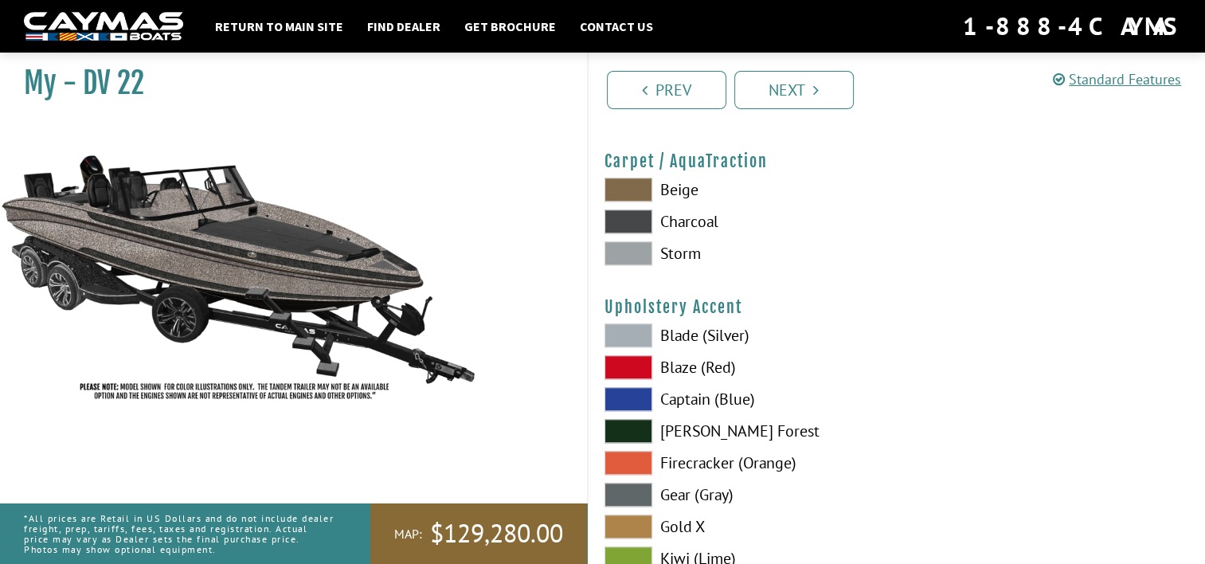
scroll to position [7381, 0]
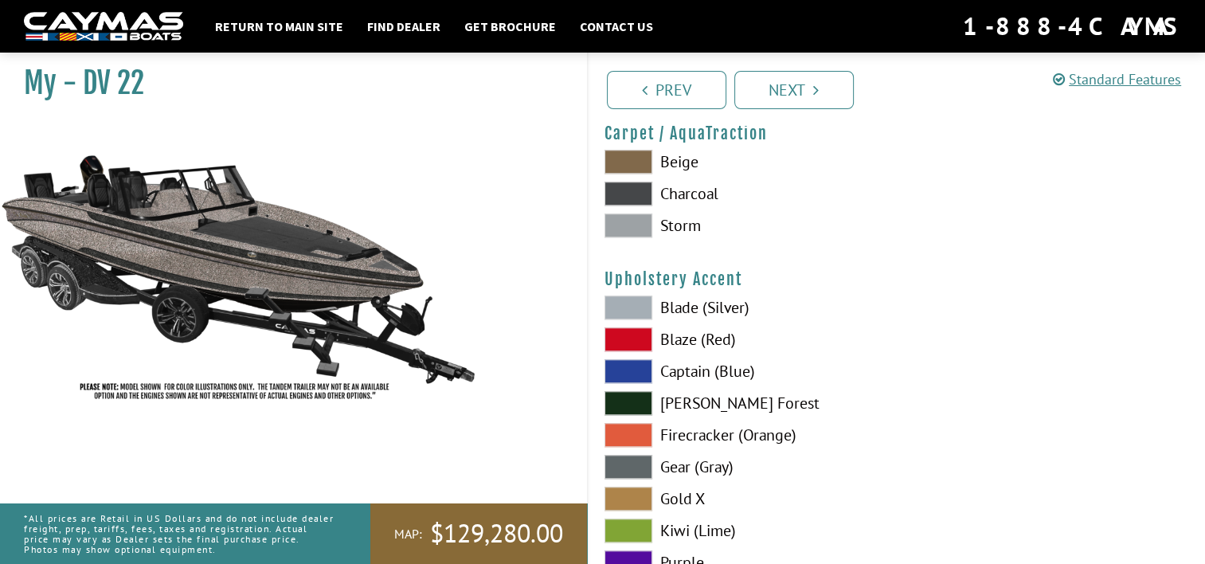
click at [713, 456] on label "Gear (Gray)" at bounding box center [743, 467] width 276 height 24
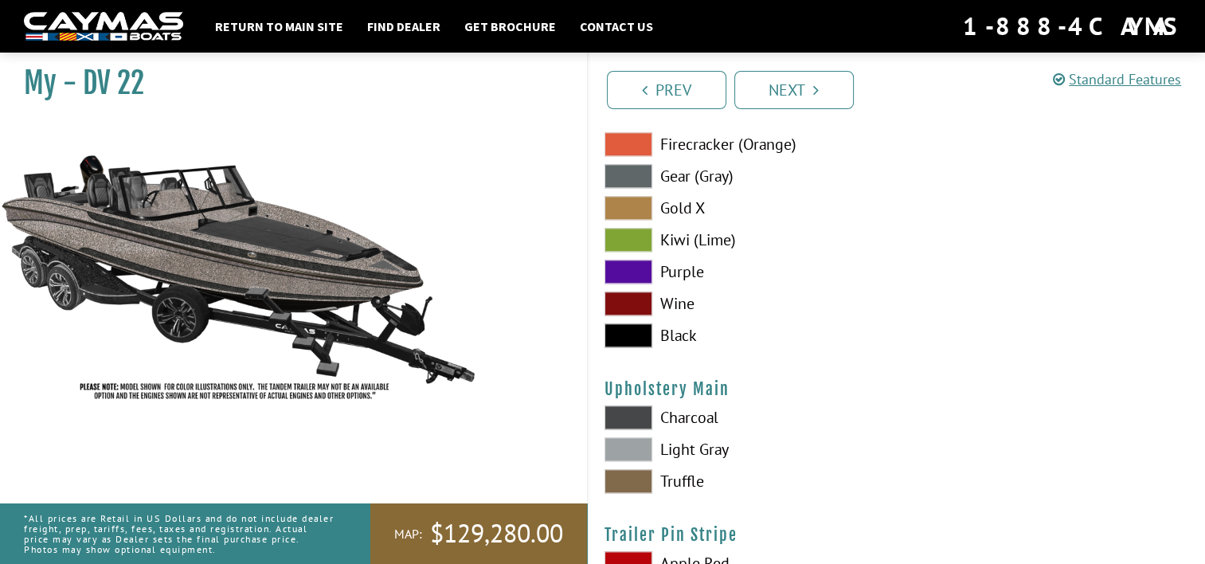
scroll to position [7699, 0]
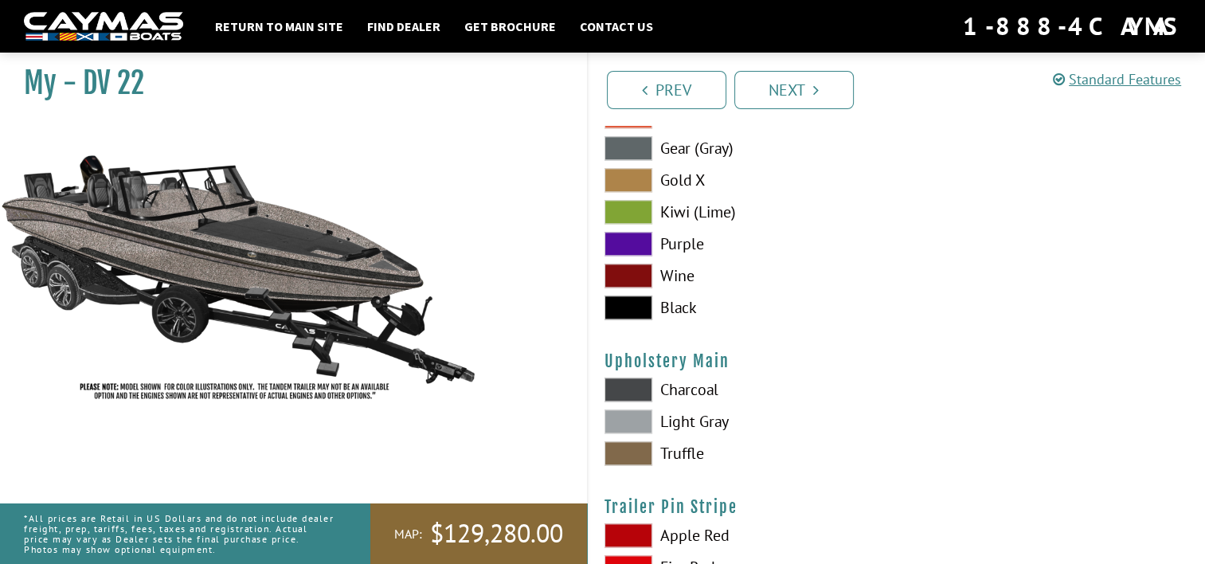
click at [711, 418] on label "Light Gray" at bounding box center [743, 421] width 276 height 24
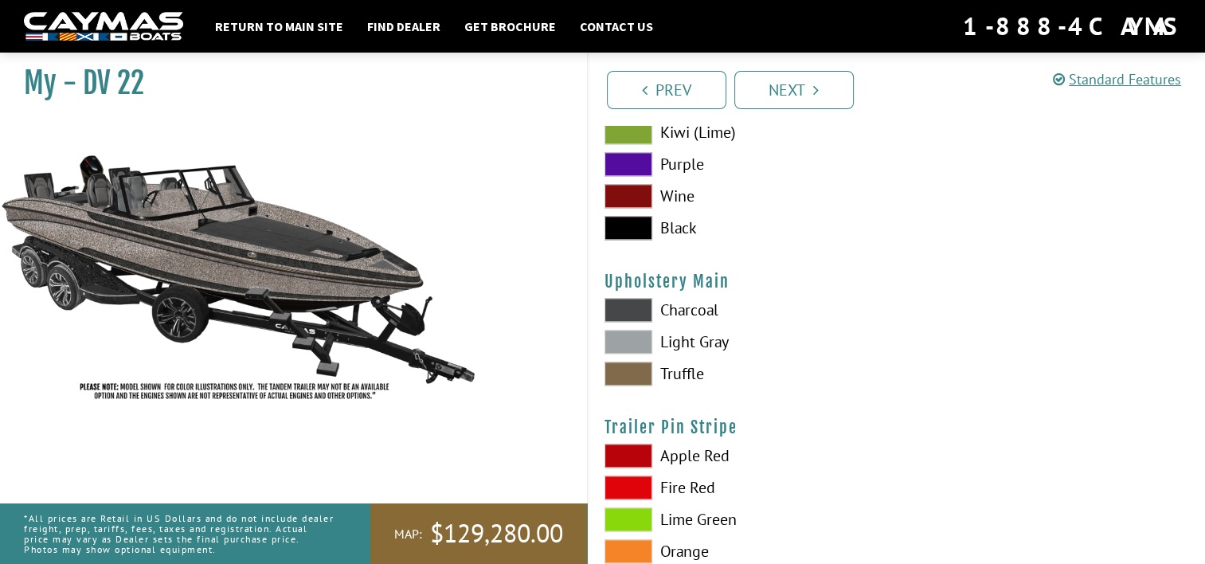
scroll to position [7859, 0]
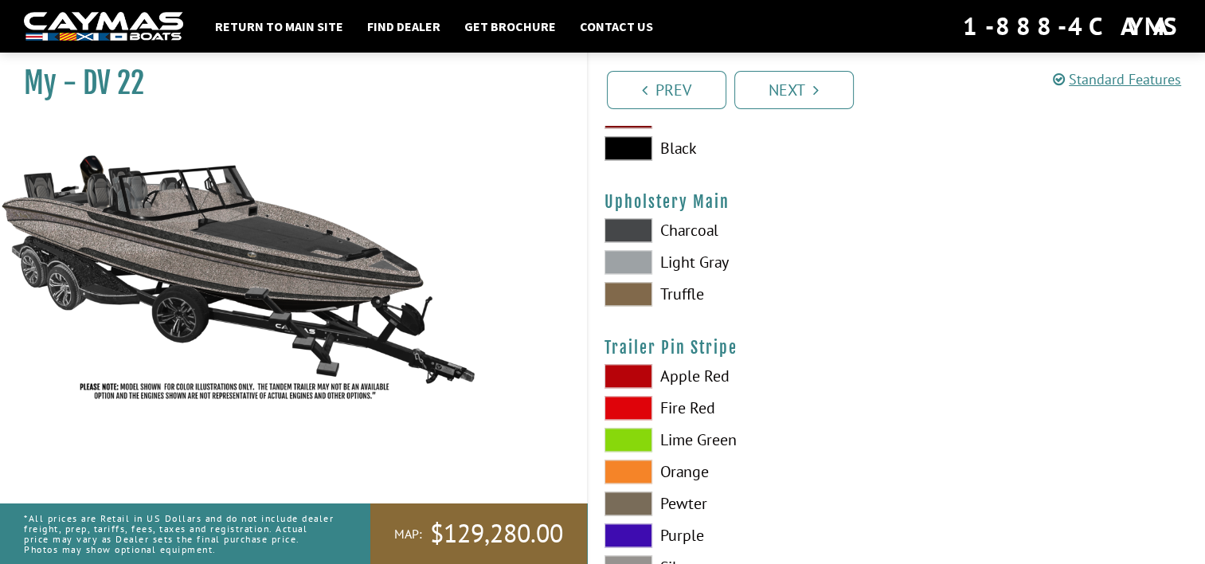
click at [718, 435] on label "Lime Green" at bounding box center [743, 440] width 276 height 24
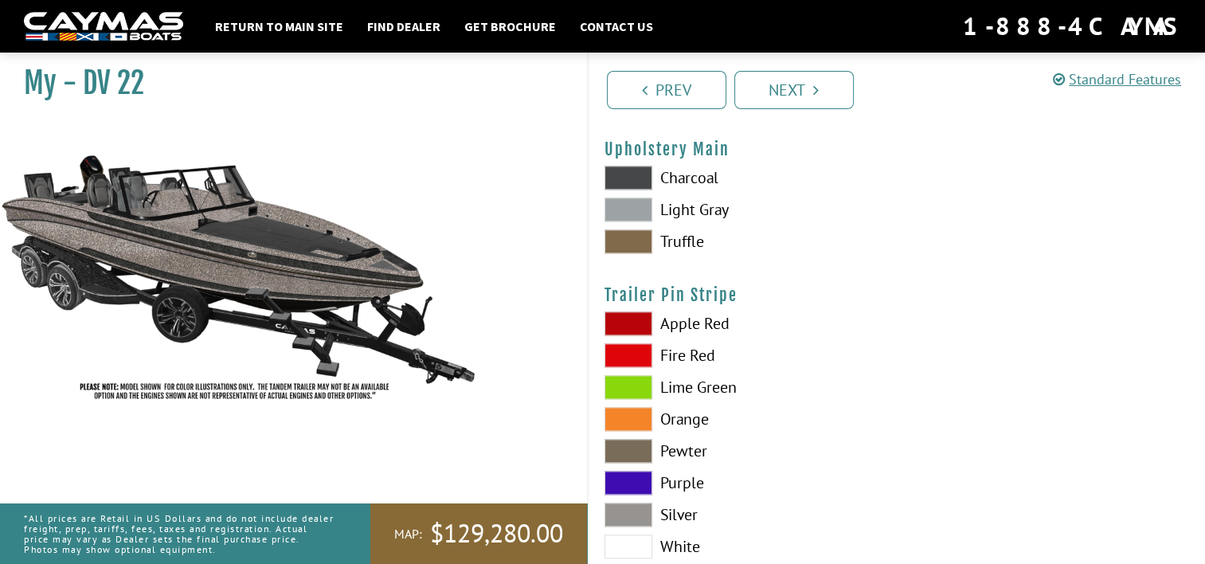
scroll to position [7938, 0]
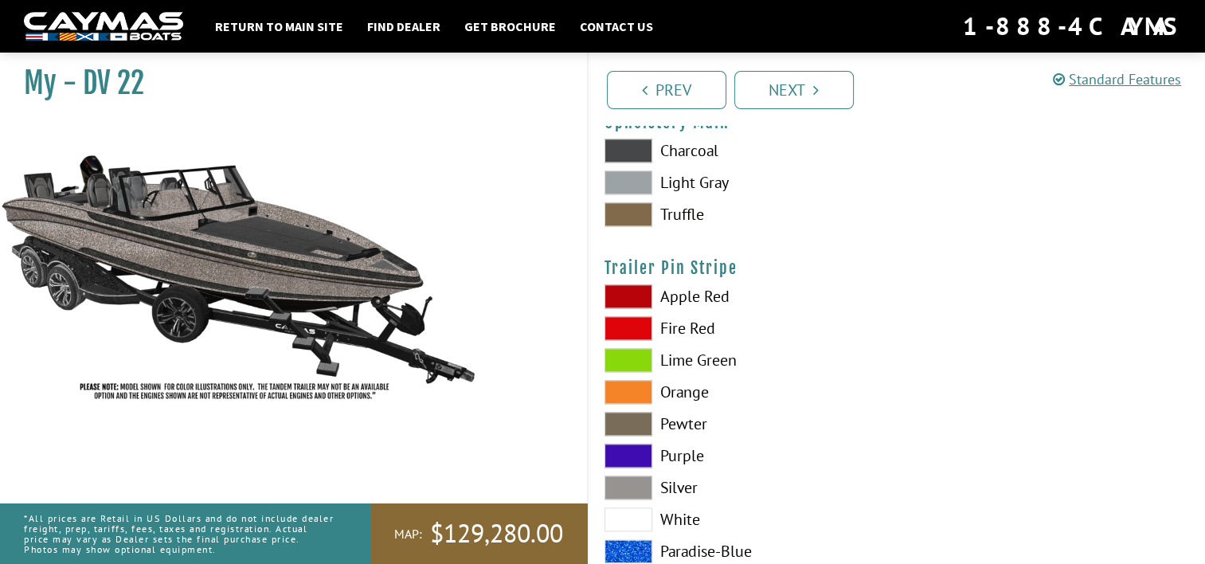
click at [688, 484] on label "Silver" at bounding box center [743, 488] width 276 height 24
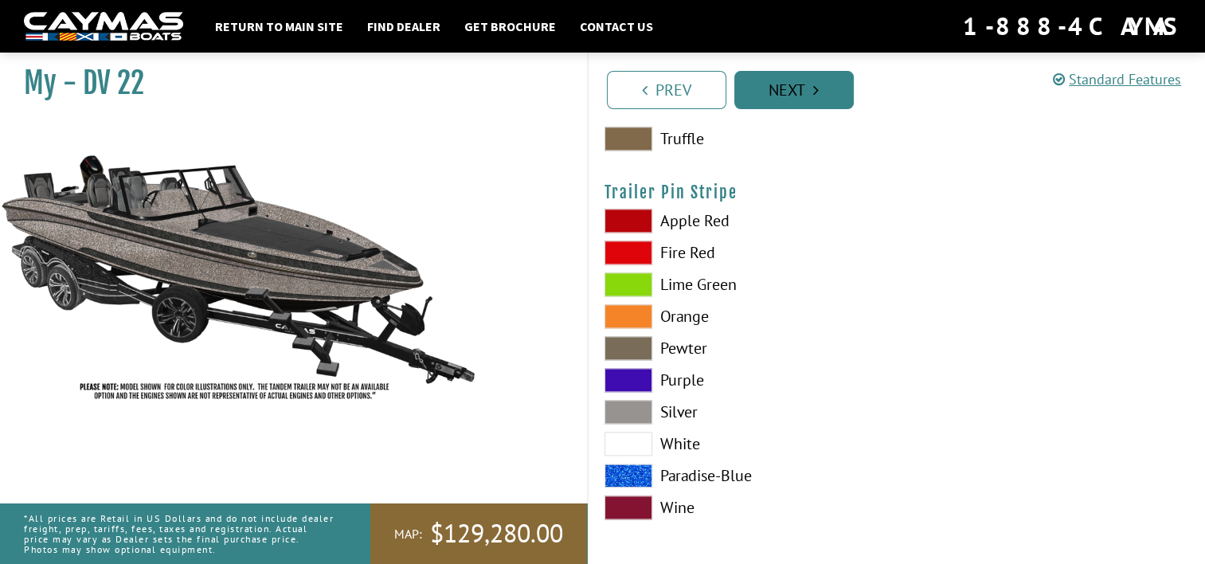
click at [816, 92] on icon "Pagination" at bounding box center [816, 90] width 6 height 16
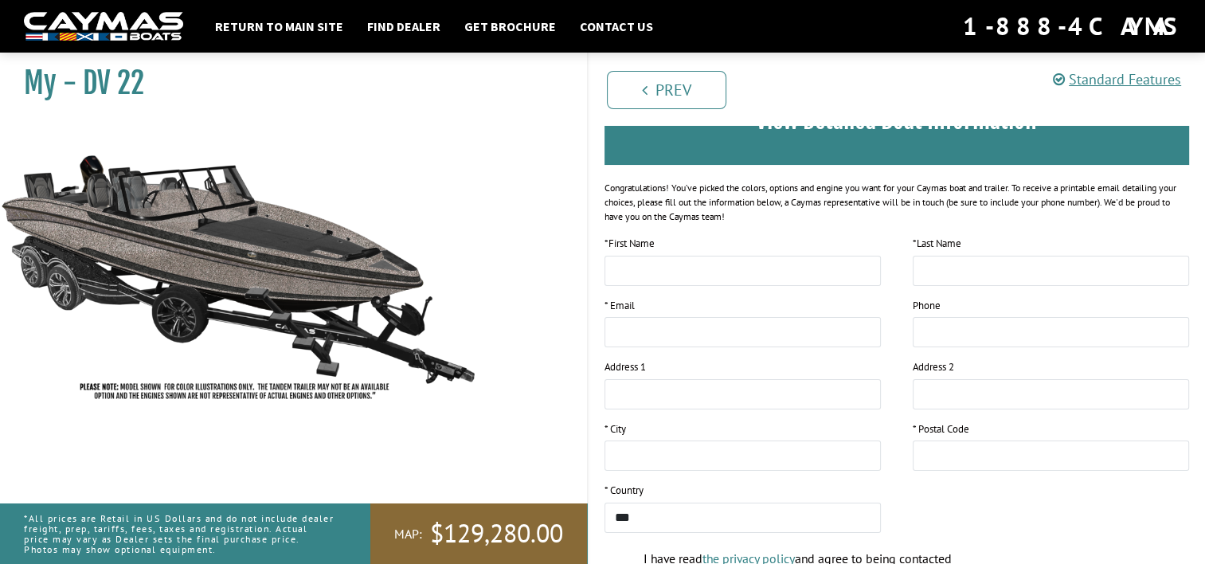
scroll to position [0, 0]
